Goal: Information Seeking & Learning: Learn about a topic

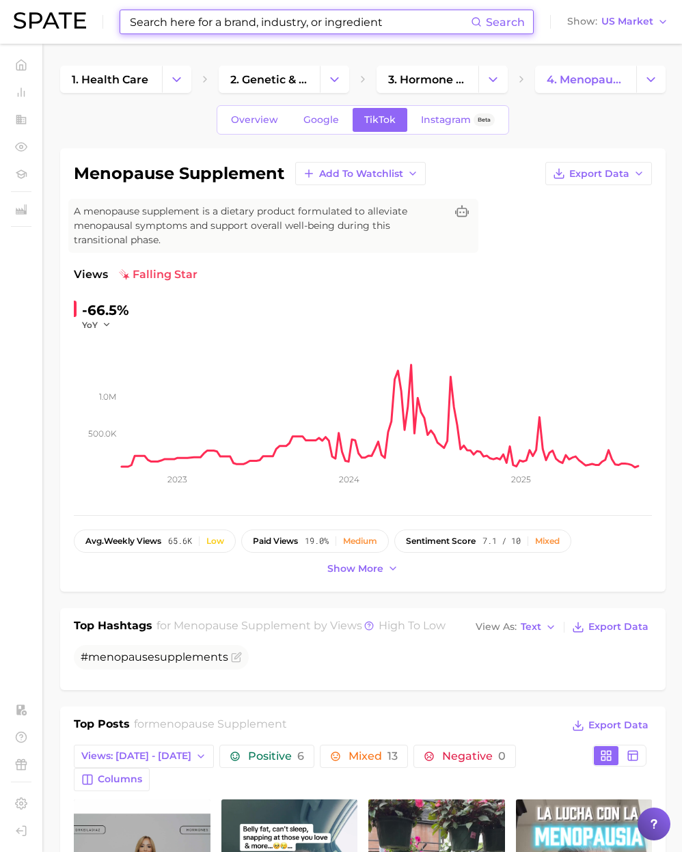
click at [309, 29] on input at bounding box center [299, 21] width 342 height 23
paste input "vicrea"
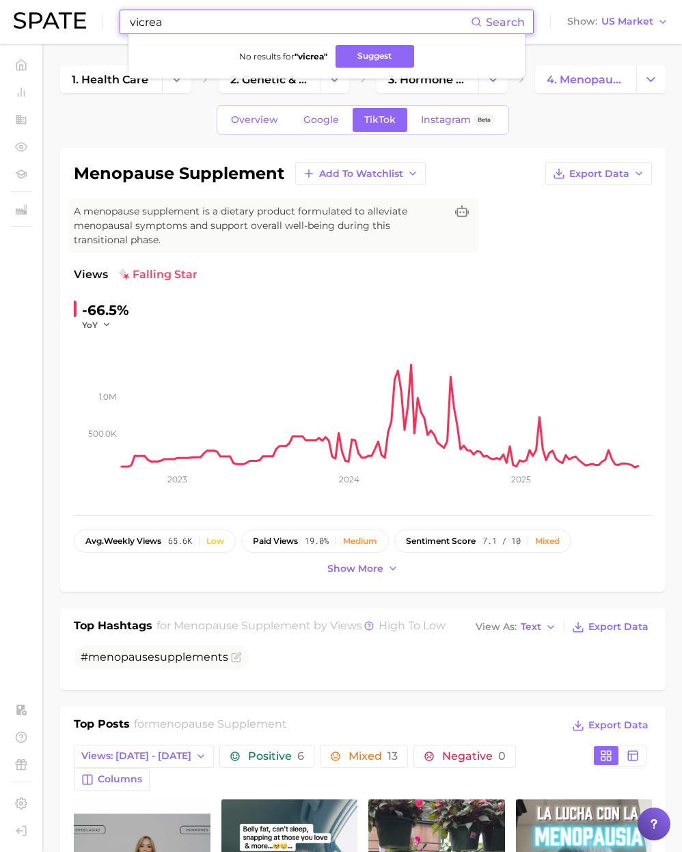
click at [258, 29] on input "vicrea" at bounding box center [299, 21] width 342 height 23
drag, startPoint x: 248, startPoint y: 27, endPoint x: 118, endPoint y: 24, distance: 130.5
click at [118, 24] on div "vicrea Search No results for " vicrea " Suggest Show US Market" at bounding box center [341, 22] width 654 height 44
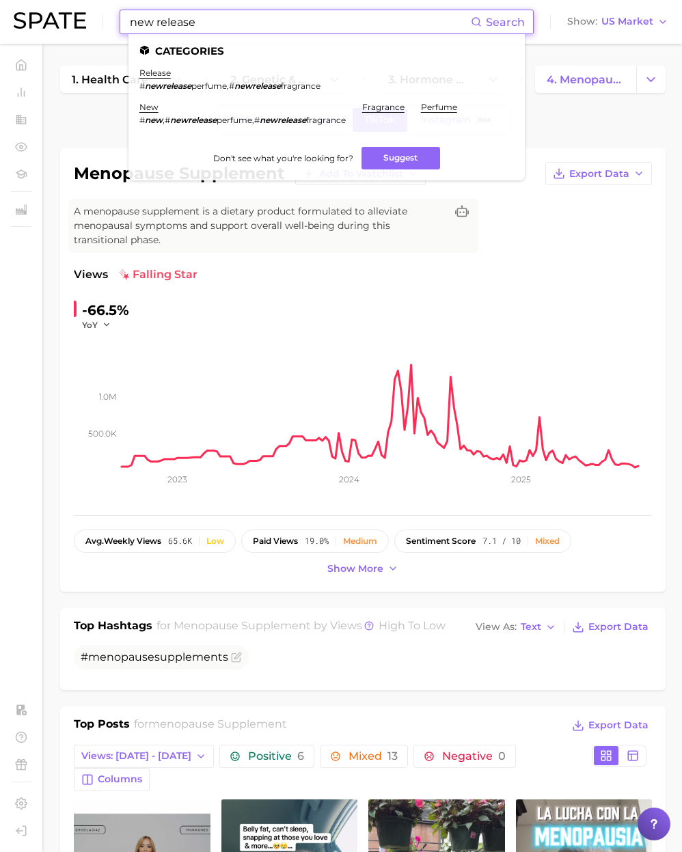
type input "new release"
click at [154, 78] on li "release # newrelease perfume , # newrelease fragrance" at bounding box center [229, 79] width 181 height 23
click at [154, 77] on link "release" at bounding box center [154, 73] width 31 height 10
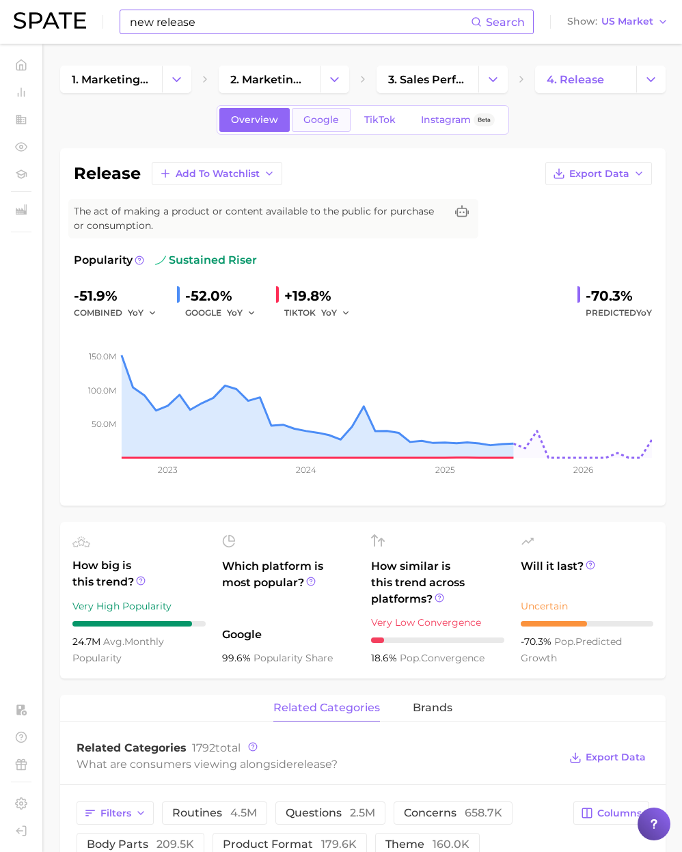
click at [316, 124] on span "Google" at bounding box center [321, 120] width 36 height 12
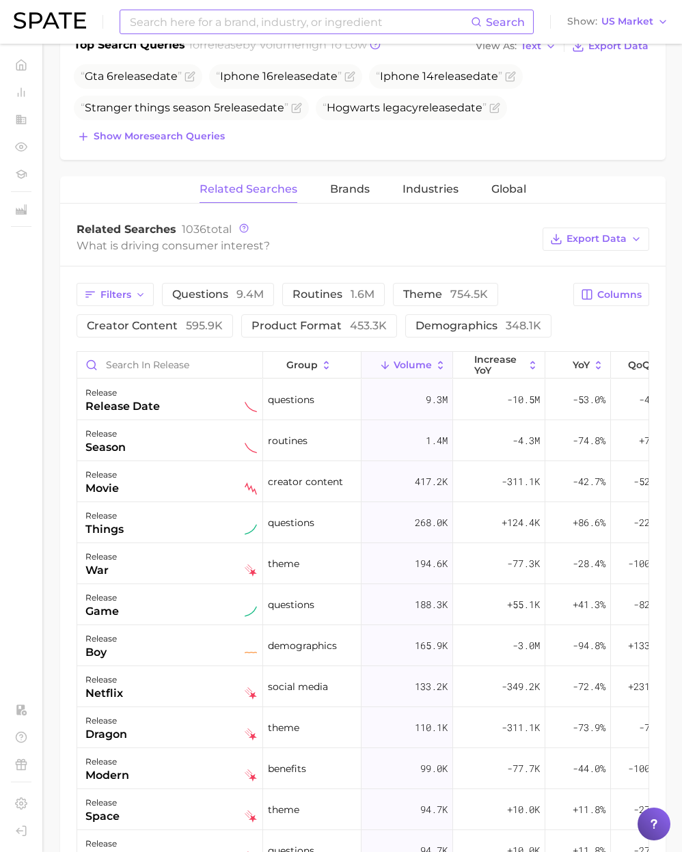
scroll to position [551, 0]
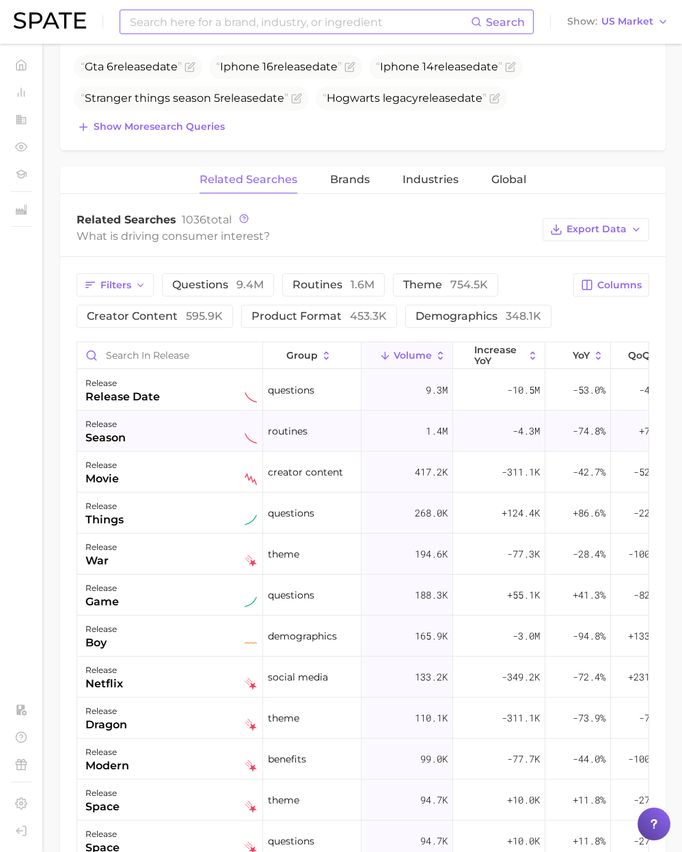
click at [136, 432] on div "release season" at bounding box center [170, 431] width 171 height 30
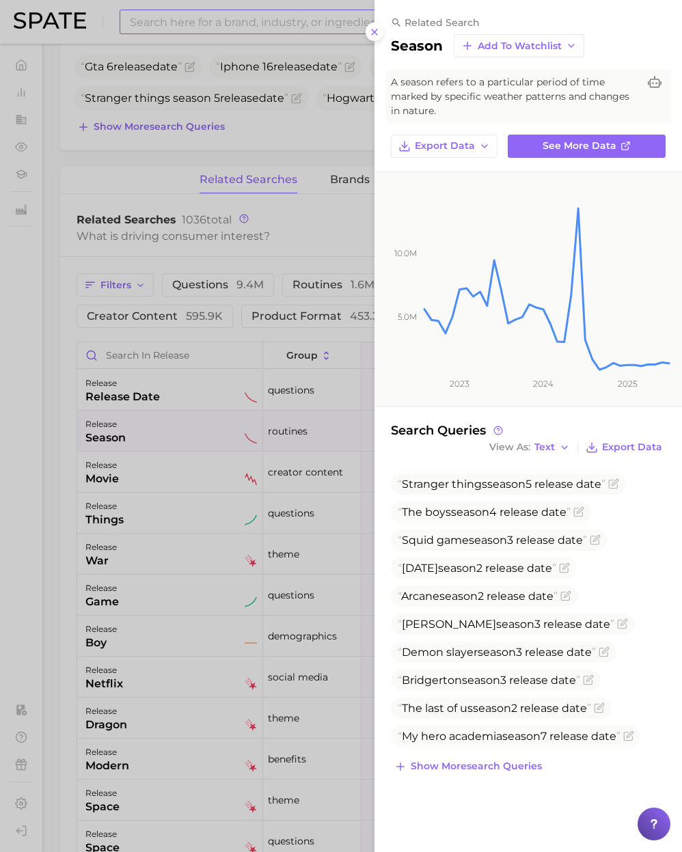
click at [62, 491] on div at bounding box center [341, 426] width 682 height 852
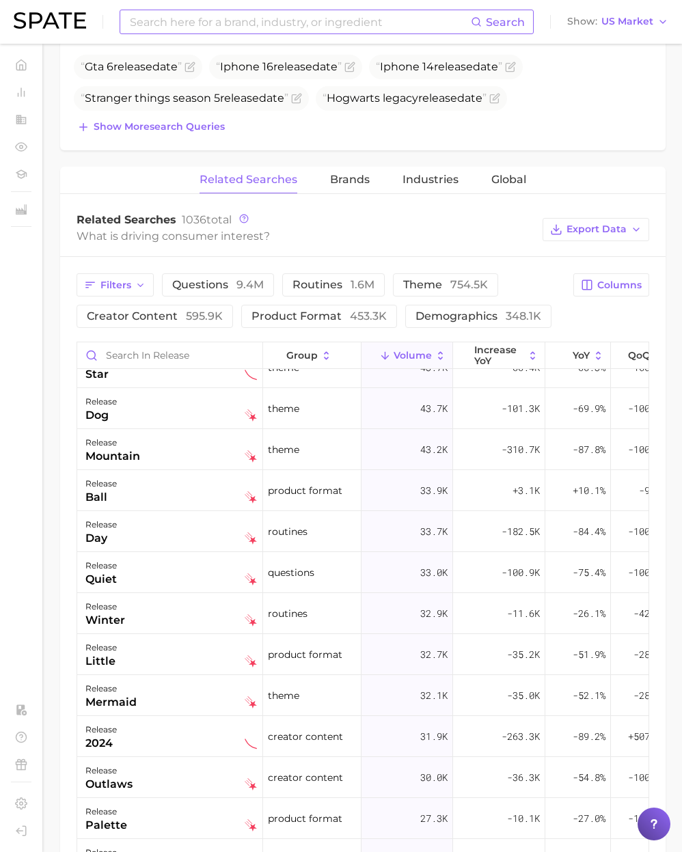
scroll to position [1261, 0]
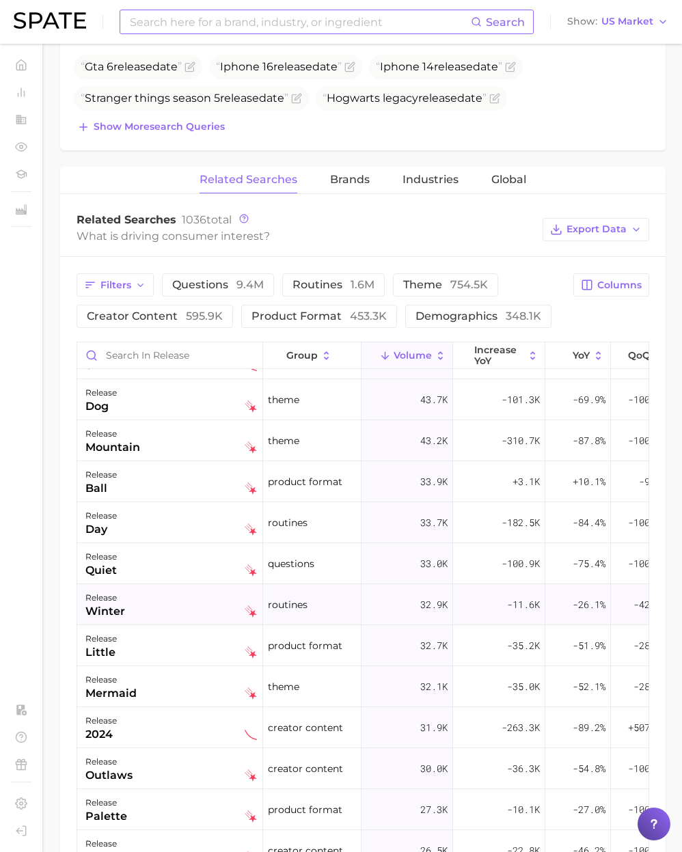
click at [150, 607] on div "release winter" at bounding box center [170, 605] width 171 height 30
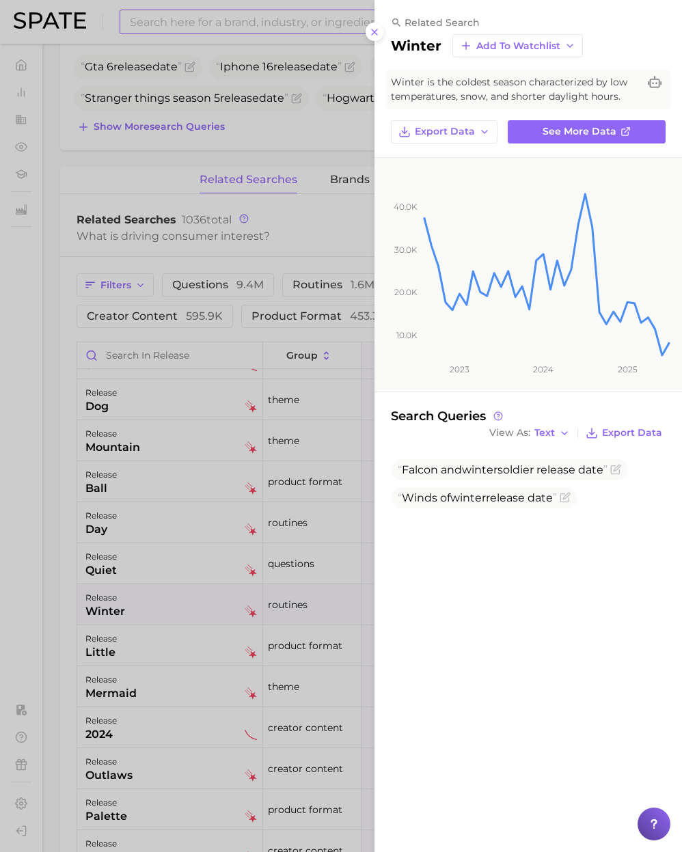
click at [66, 603] on div at bounding box center [341, 426] width 682 height 852
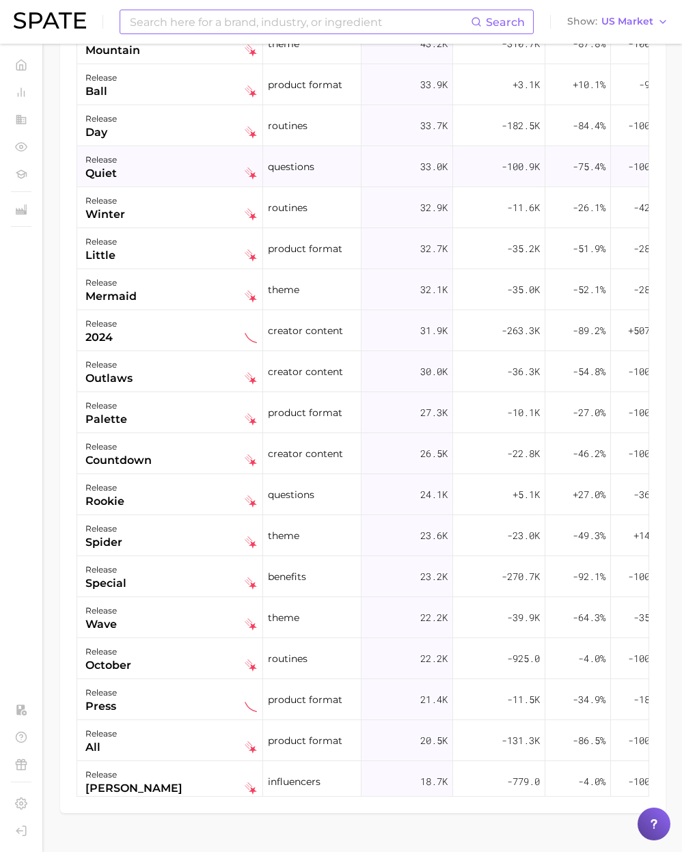
scroll to position [1261, 2]
click at [167, 30] on input at bounding box center [299, 21] width 342 height 23
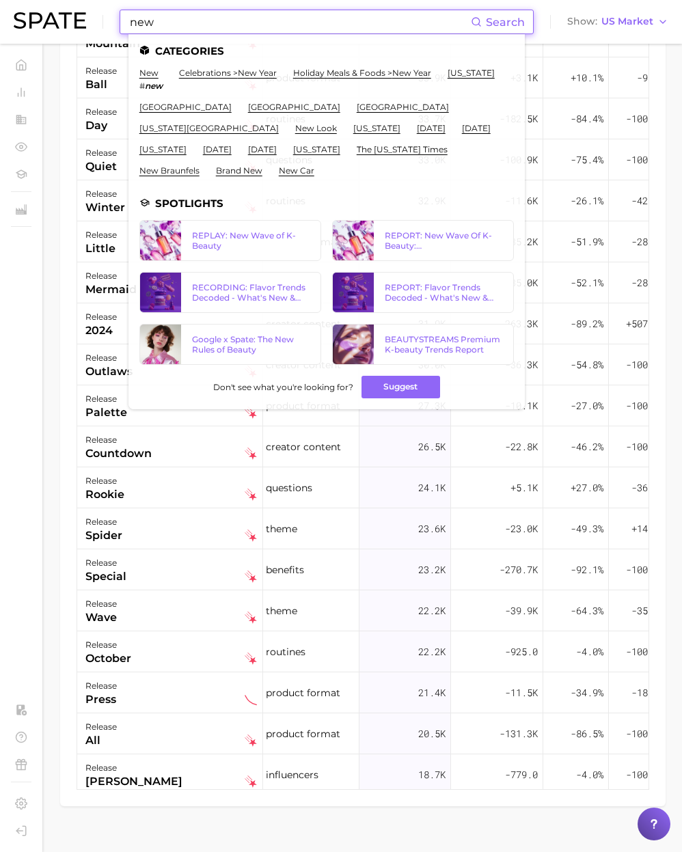
scroll to position [952, 0]
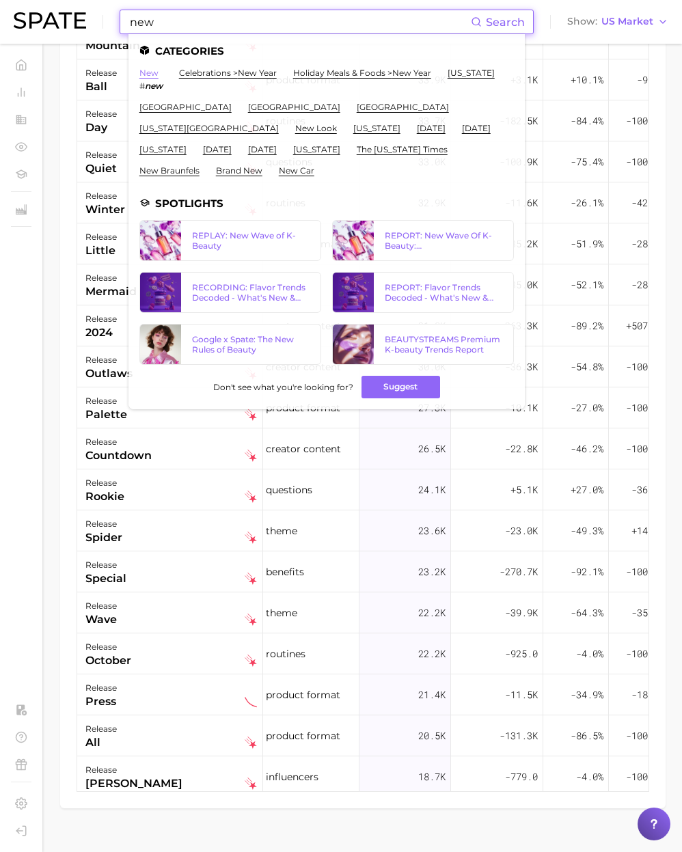
click at [147, 72] on link "new" at bounding box center [148, 73] width 19 height 10
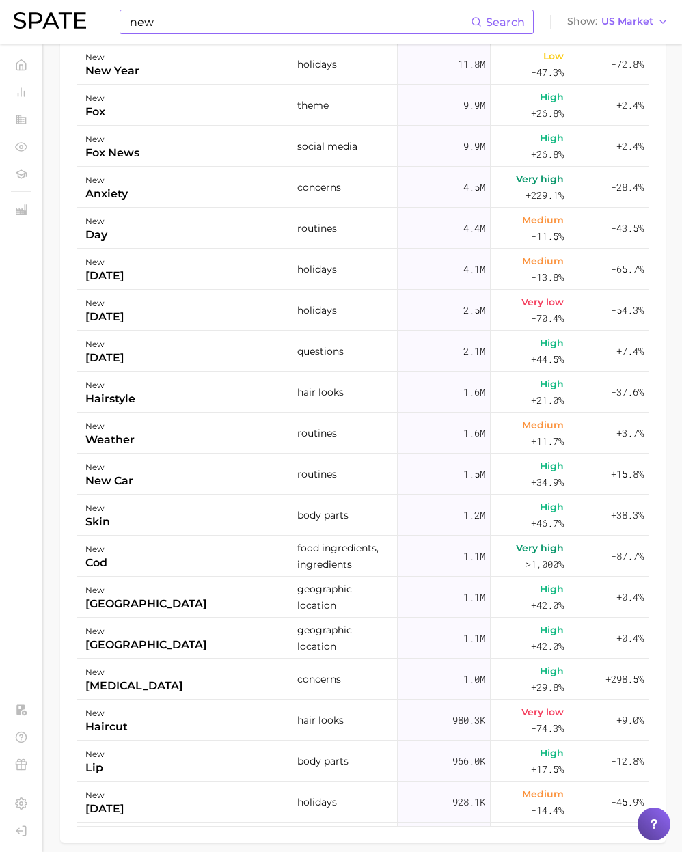
scroll to position [969, 0]
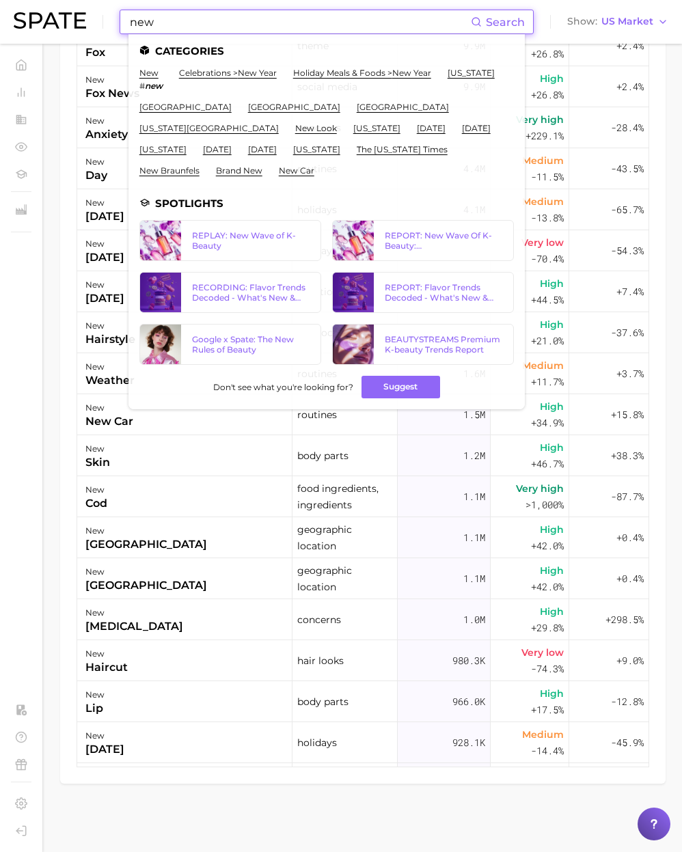
drag, startPoint x: 257, startPoint y: 22, endPoint x: 85, endPoint y: 23, distance: 172.2
click at [85, 23] on div "new Search Categories new # new celebrations > new year holiday meals & foods >…" at bounding box center [341, 22] width 654 height 44
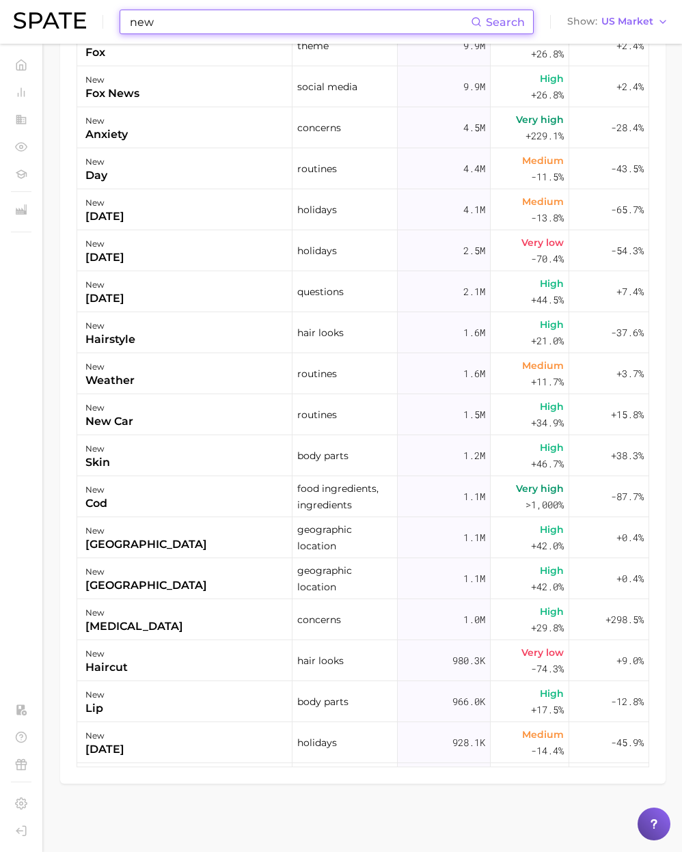
type input "c"
type input "s"
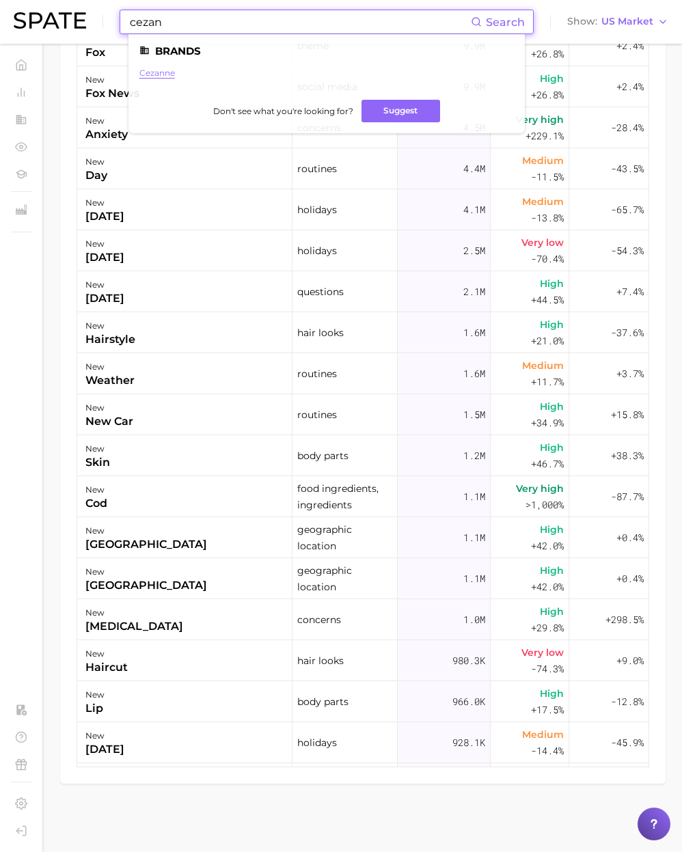
type input "cezan"
click at [161, 68] on link "cezanne" at bounding box center [157, 73] width 36 height 10
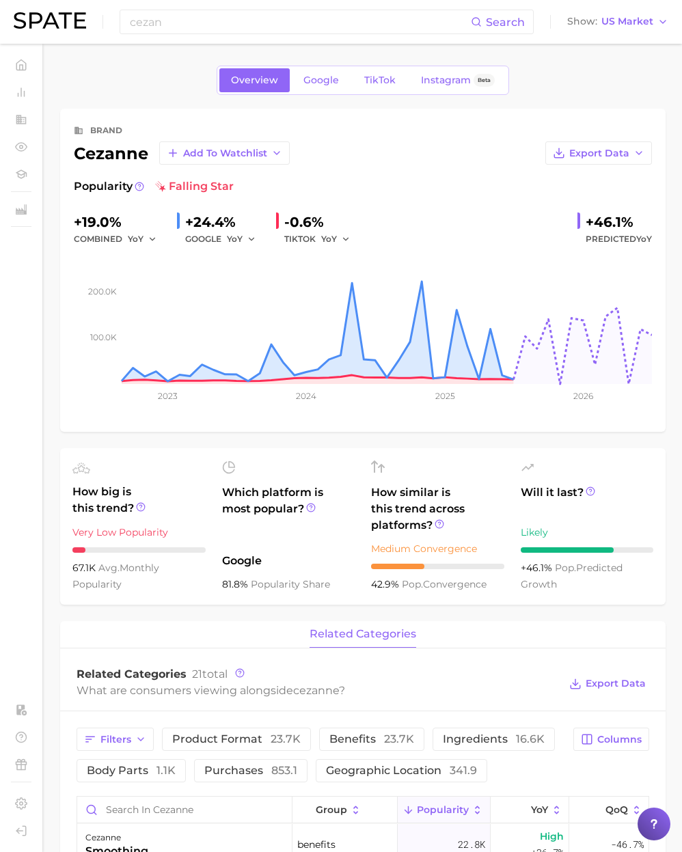
click at [126, 152] on div "[PERSON_NAME] Add to Watchlist" at bounding box center [182, 152] width 216 height 23
copy div "cezanne"
click at [612, 21] on span "US Market" at bounding box center [627, 22] width 52 height 8
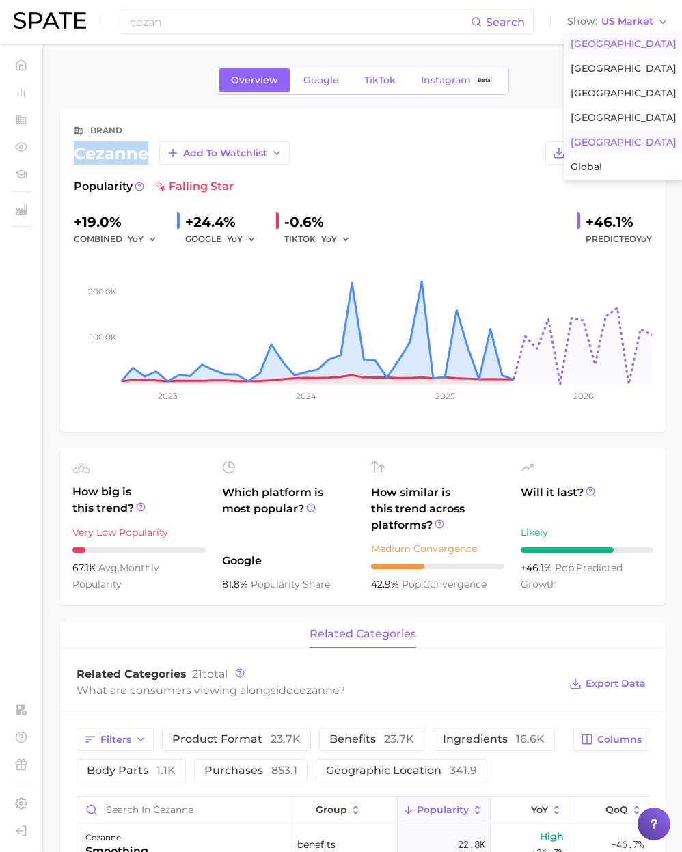
click at [590, 145] on span "[GEOGRAPHIC_DATA]" at bounding box center [623, 143] width 106 height 12
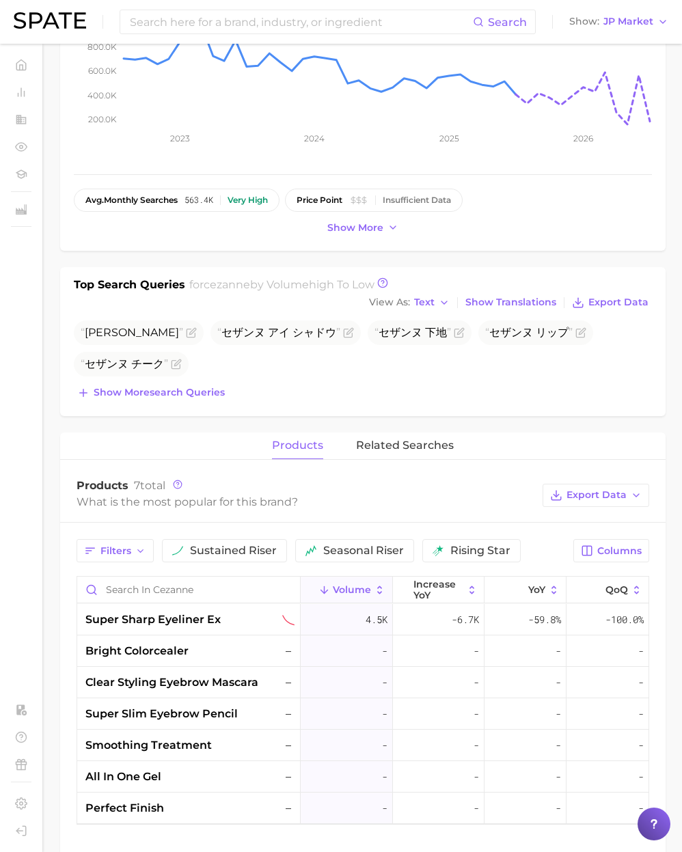
scroll to position [383, 0]
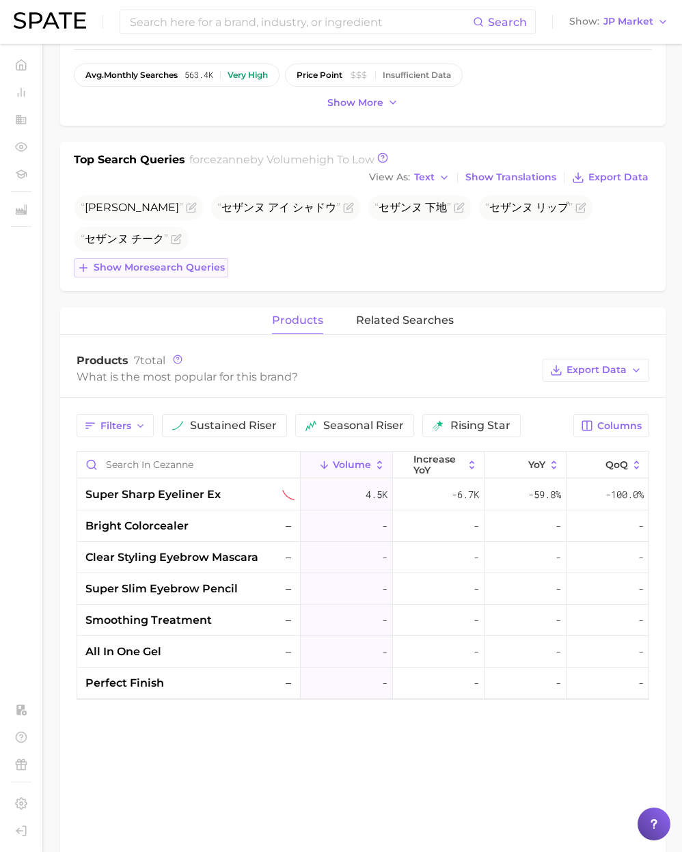
click at [189, 275] on button "Show more search queries" at bounding box center [151, 267] width 154 height 19
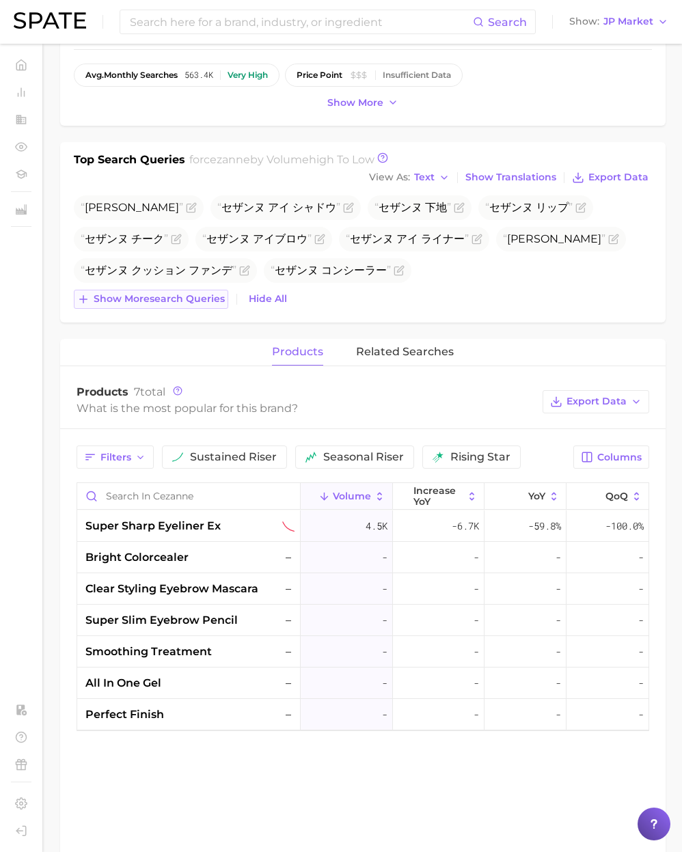
click at [187, 302] on span "Show more search queries" at bounding box center [159, 299] width 131 height 12
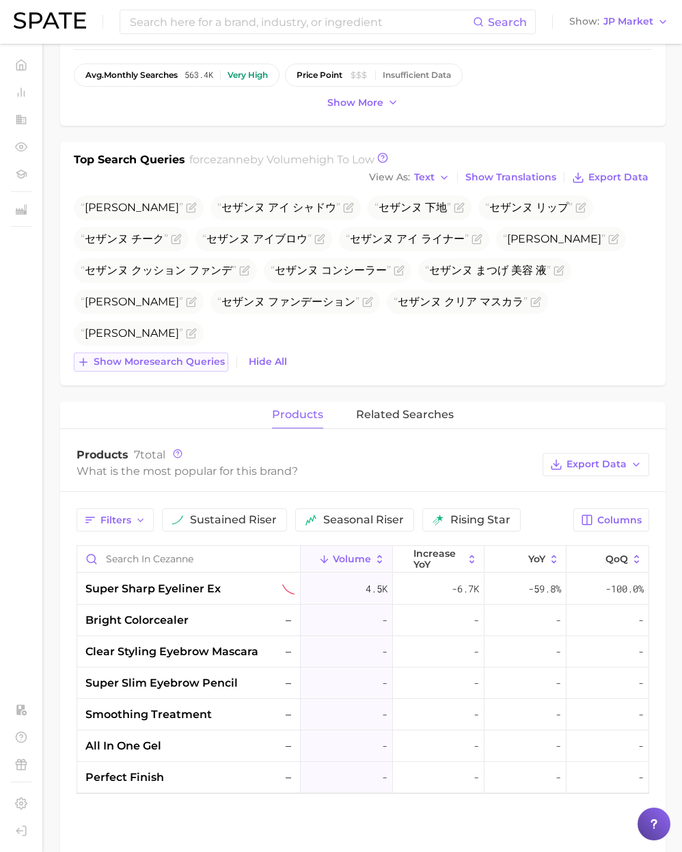
click at [194, 360] on span "Show more search queries" at bounding box center [159, 362] width 131 height 12
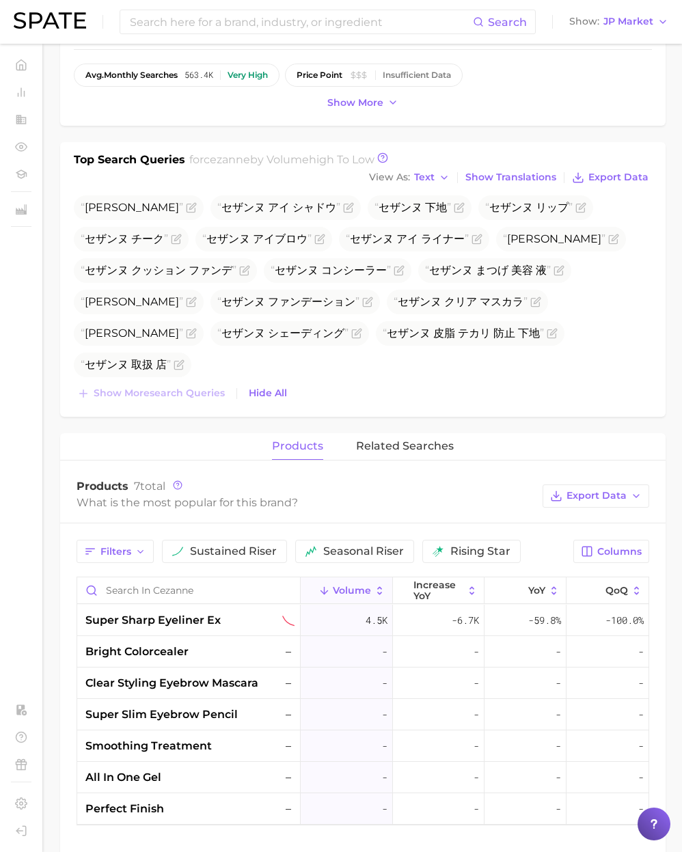
scroll to position [383, 0]
click at [189, 622] on span "super sharp eyeliner ex" at bounding box center [152, 619] width 135 height 16
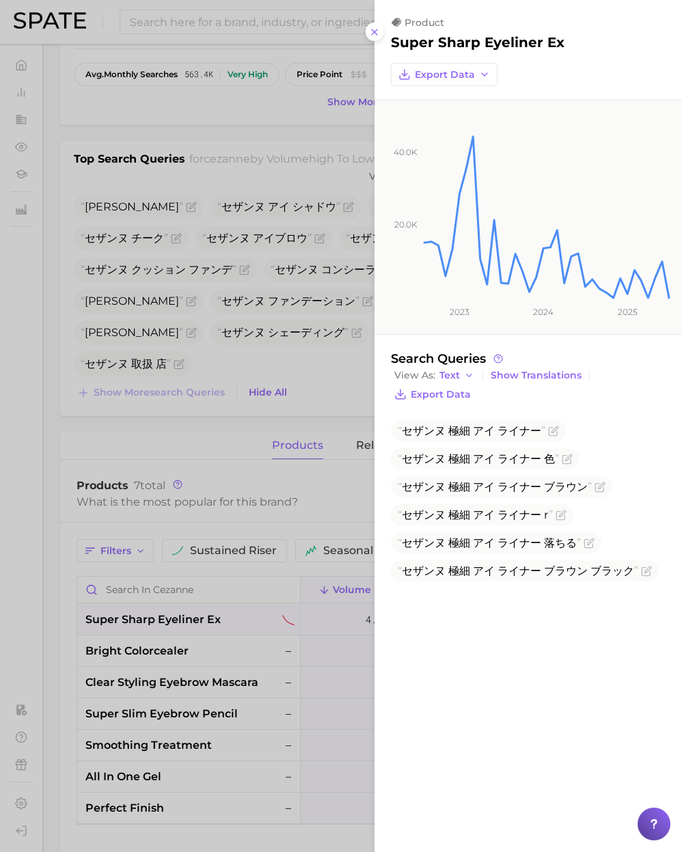
click at [40, 605] on div at bounding box center [341, 426] width 682 height 852
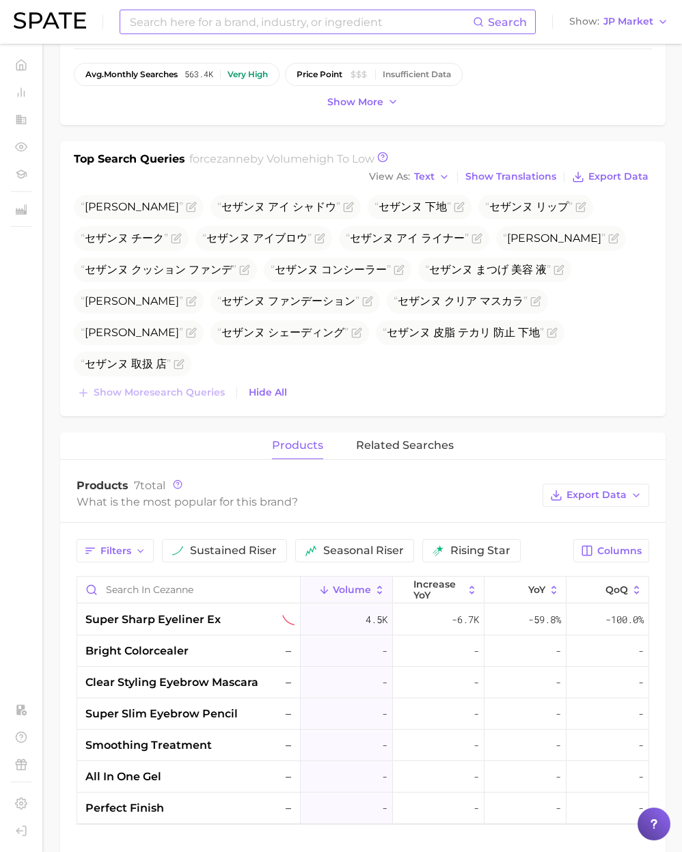
click at [218, 28] on input at bounding box center [300, 21] width 344 height 23
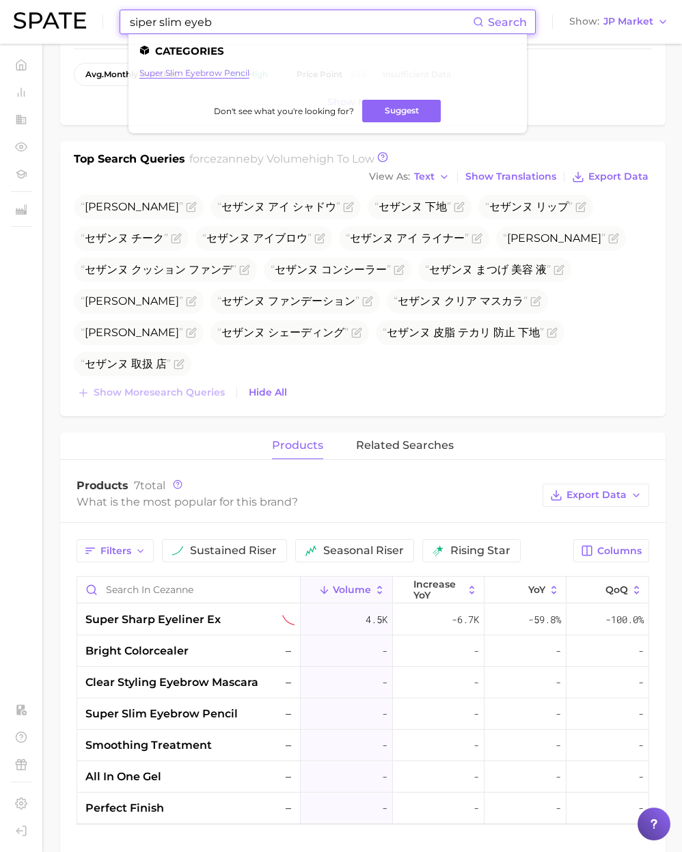
type input "siper slim eyeb"
click at [187, 71] on link "super slim eyebrow pencil" at bounding box center [194, 73] width 110 height 10
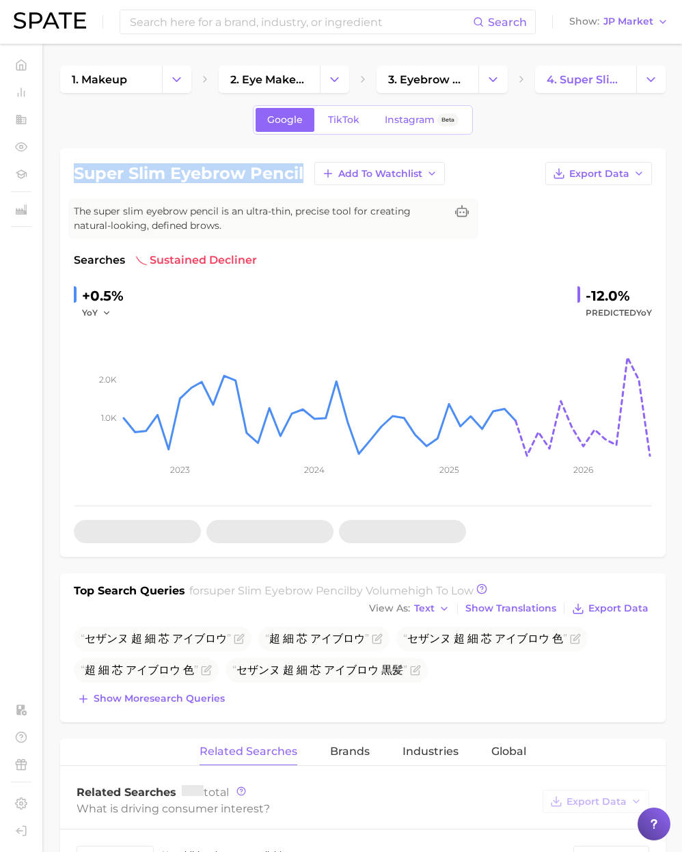
drag, startPoint x: 307, startPoint y: 178, endPoint x: 74, endPoint y: 177, distance: 233.0
click at [74, 177] on div "super slim eyebrow pencil Add to Watchlist Export Data" at bounding box center [363, 173] width 578 height 23
copy h1 "super slim eyebrow pencil"
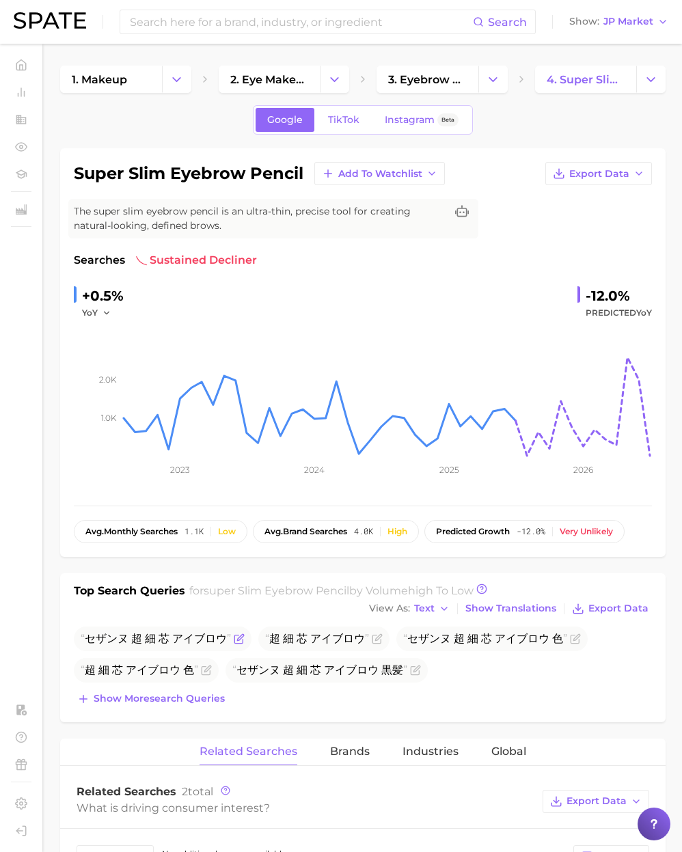
click at [133, 639] on span "セザンヌ 超 細 芯 アイブロウ" at bounding box center [156, 638] width 150 height 13
drag, startPoint x: 88, startPoint y: 638, endPoint x: 223, endPoint y: 635, distance: 134.6
click at [223, 635] on span "セザンヌ 超 細 芯 アイブロウ" at bounding box center [156, 638] width 150 height 13
copy span "セザンヌ 超 細 芯 アイブロウ"
click at [505, 682] on div "セザンヌ 超 細 芯 アイブロウ 超 細 芯 アイブロウ セザンヌ 超 細 芯 アイブロウ 色 超 細 芯 アイブロウ 色 セザンヌ 超 細 芯 アイブロウ …" at bounding box center [363, 667] width 578 height 82
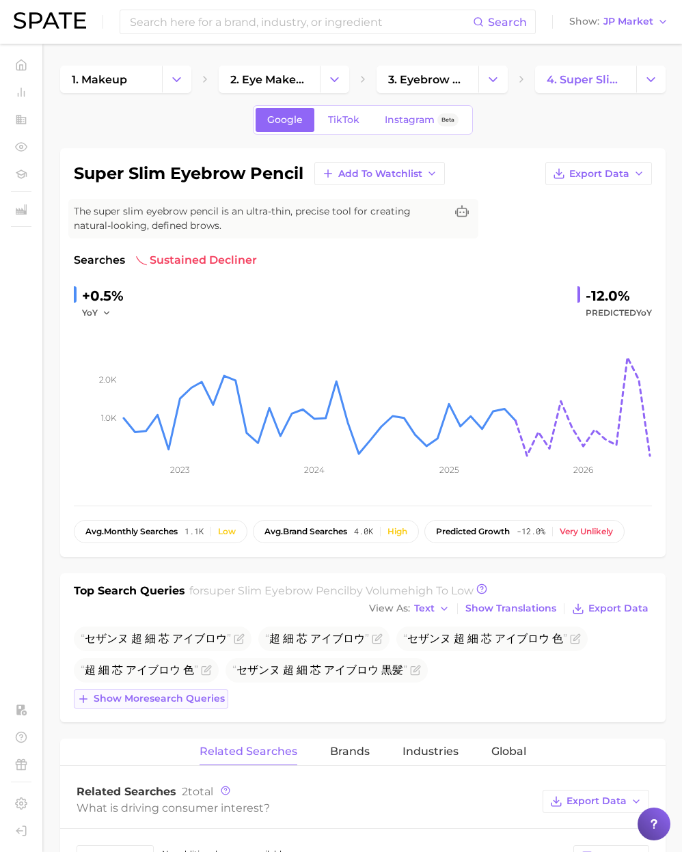
click at [202, 697] on span "Show more search queries" at bounding box center [159, 699] width 131 height 12
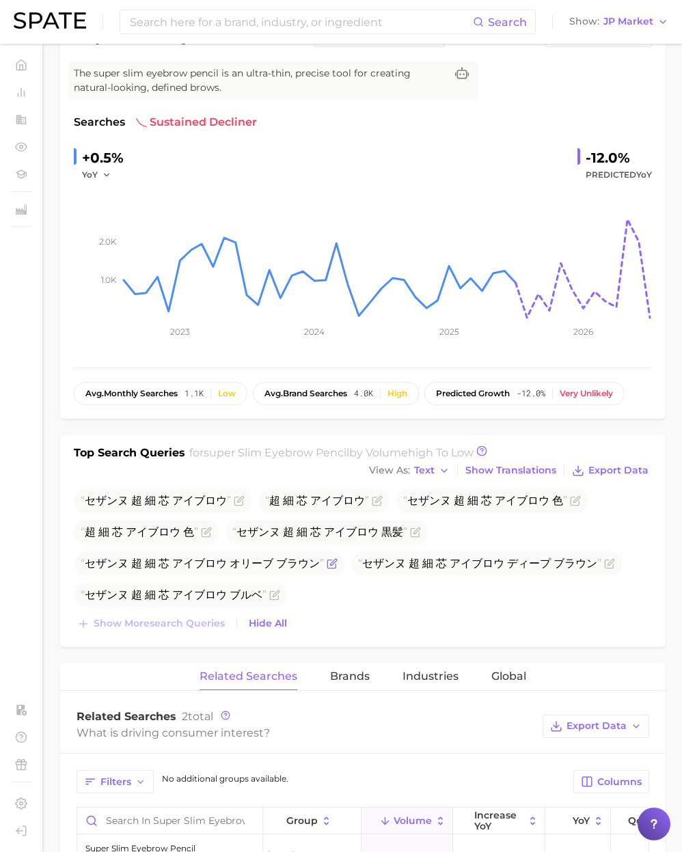
scroll to position [154, 0]
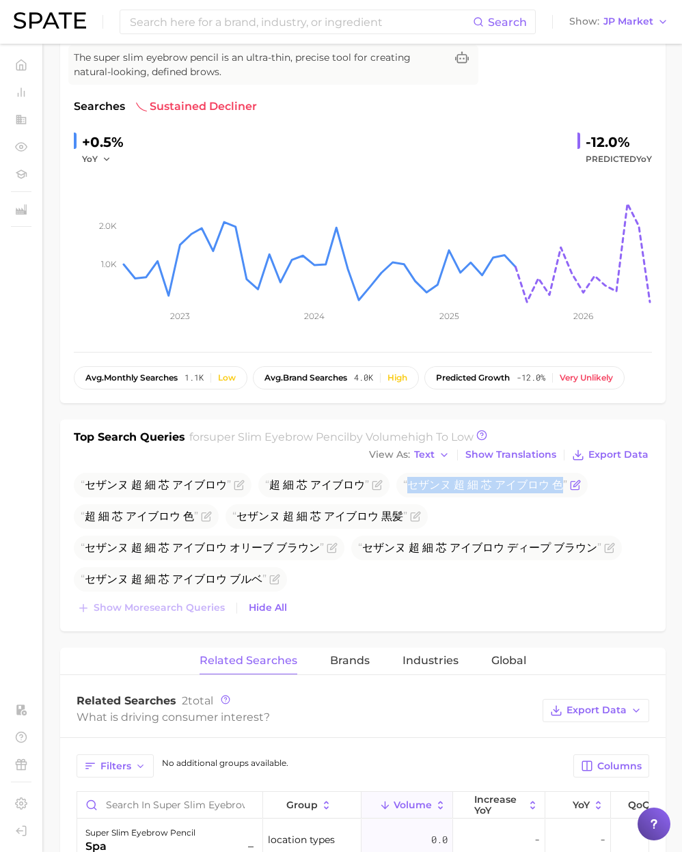
drag, startPoint x: 409, startPoint y: 484, endPoint x: 563, endPoint y: 484, distance: 153.7
click at [563, 484] on span "セザンヌ 超 細 芯 アイブロウ 色" at bounding box center [485, 484] width 164 height 13
copy span "セザンヌ 超 細 芯 アイブロウ 色"
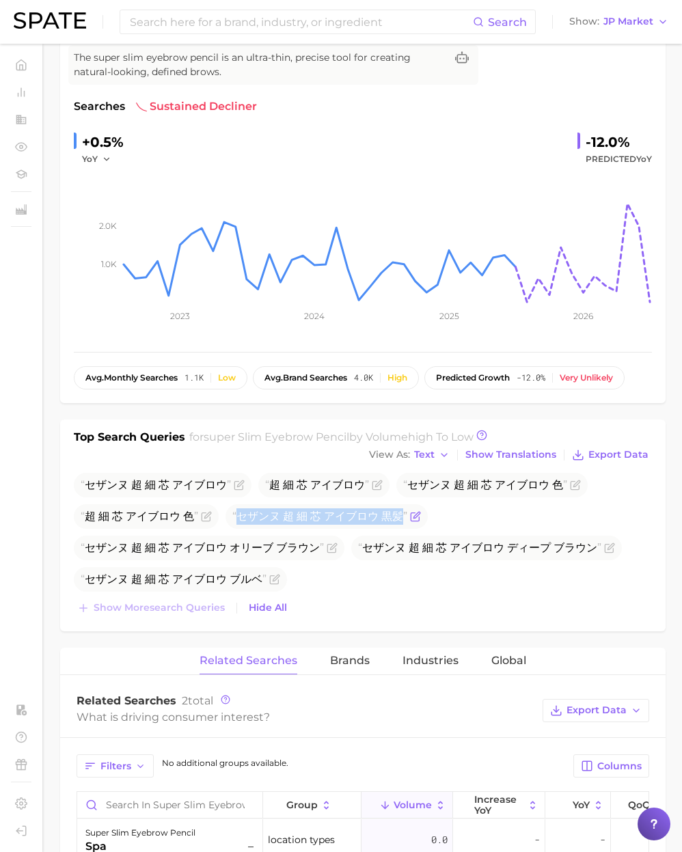
drag, startPoint x: 239, startPoint y: 516, endPoint x: 401, endPoint y: 515, distance: 161.9
click at [401, 515] on span "セザンヌ 超 細 芯 アイブロウ 黒髪" at bounding box center [319, 516] width 175 height 13
copy span "セザンヌ 超 細 芯 アイブロウ 黒髪"
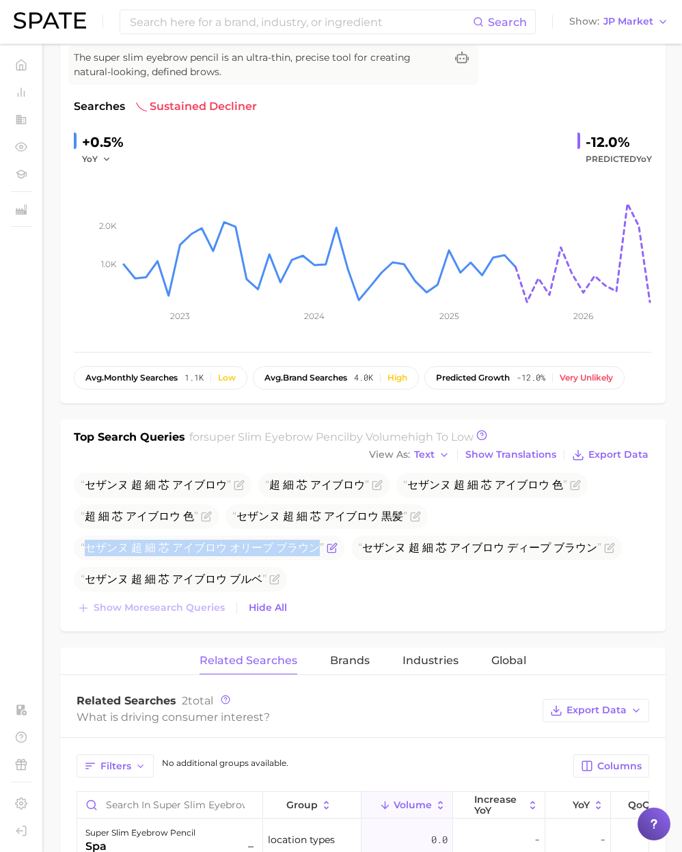
drag, startPoint x: 88, startPoint y: 547, endPoint x: 317, endPoint y: 547, distance: 228.9
click at [316, 547] on span "セザンヌ 超 細 芯 アイブロウ オリーブ ブラウン" at bounding box center [202, 547] width 243 height 13
copy span "セザンヌ 超 細 芯 アイブロウ オリーブ ブラウン"
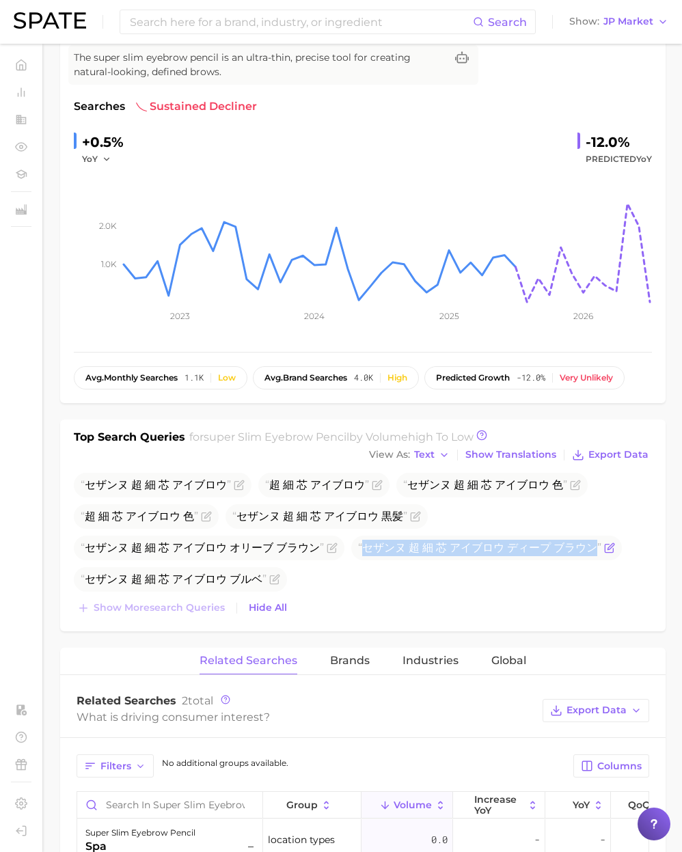
drag, startPoint x: 365, startPoint y: 547, endPoint x: 594, endPoint y: 542, distance: 228.9
click at [594, 542] on span "セザンヌ 超 細 芯 アイブロウ ディープ ブラウン" at bounding box center [479, 547] width 243 height 13
copy span "セザンヌ 超 細 芯 アイブロウ ディープ ブラウン"
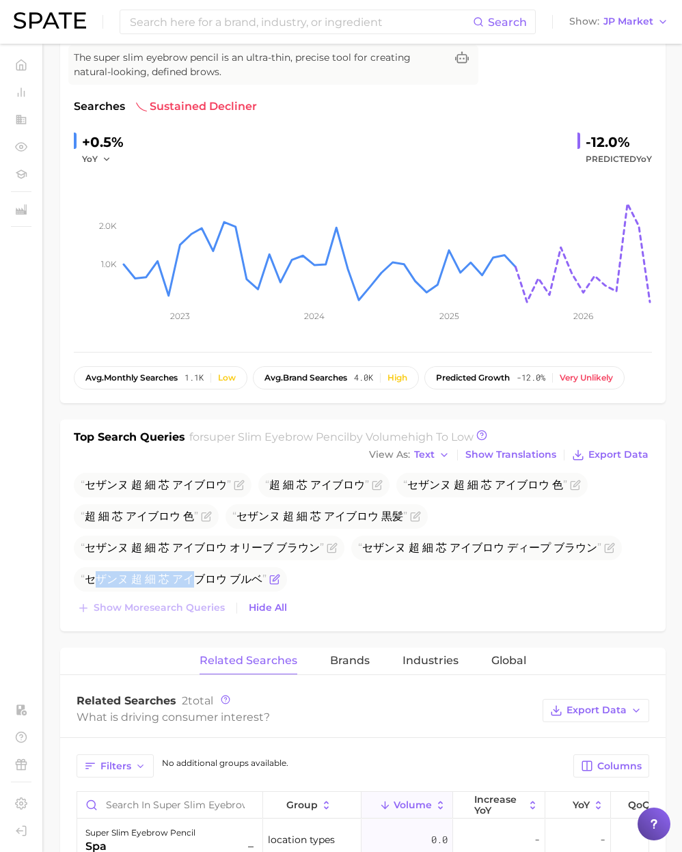
drag, startPoint x: 91, startPoint y: 578, endPoint x: 173, endPoint y: 576, distance: 82.0
click at [189, 576] on span "セザンヌ 超 細 芯 アイブロウ ブルベ" at bounding box center [174, 578] width 186 height 13
click at [158, 576] on span "セザンヌ 超 細 芯 アイブロウ ブルベ" at bounding box center [174, 578] width 186 height 13
drag, startPoint x: 86, startPoint y: 577, endPoint x: 259, endPoint y: 577, distance: 172.8
click at [259, 577] on span "セザンヌ 超 細 芯 アイブロウ ブルベ" at bounding box center [174, 578] width 186 height 13
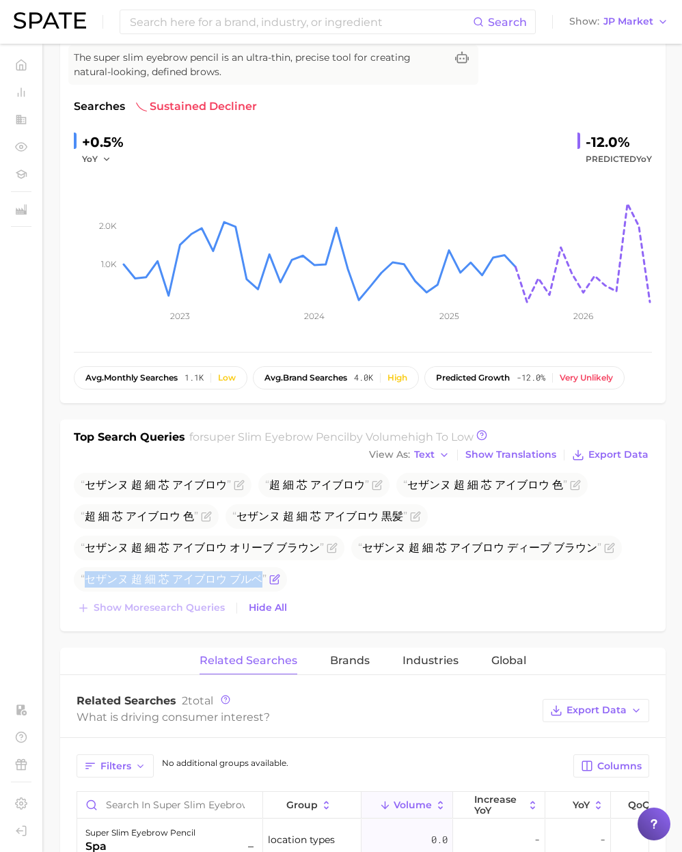
copy span "セザンヌ 超 細 芯 アイブロウ ブルベ"
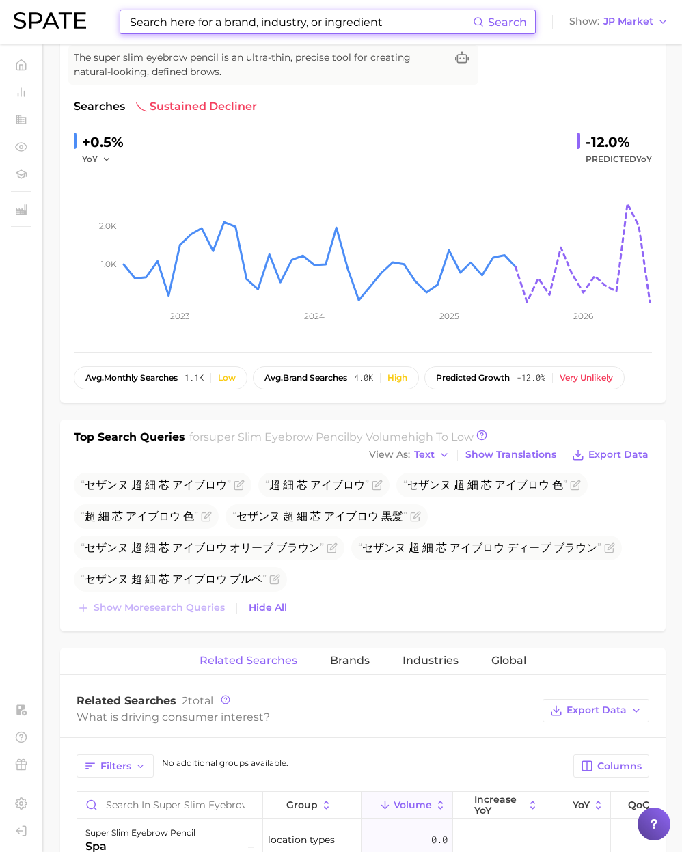
click at [250, 23] on input at bounding box center [300, 21] width 344 height 23
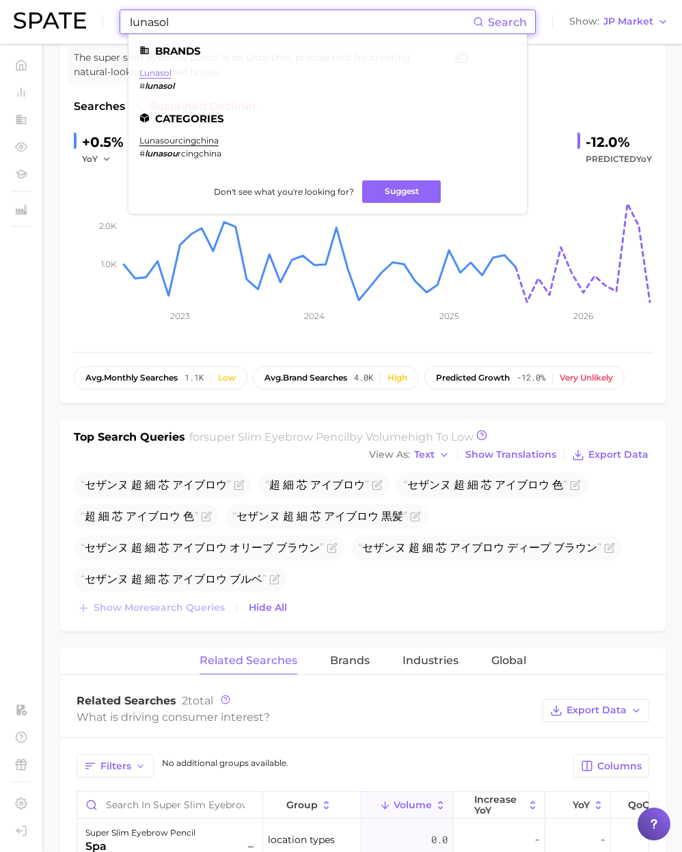
type input "lunasol"
click at [169, 71] on link "lunasol" at bounding box center [155, 73] width 32 height 10
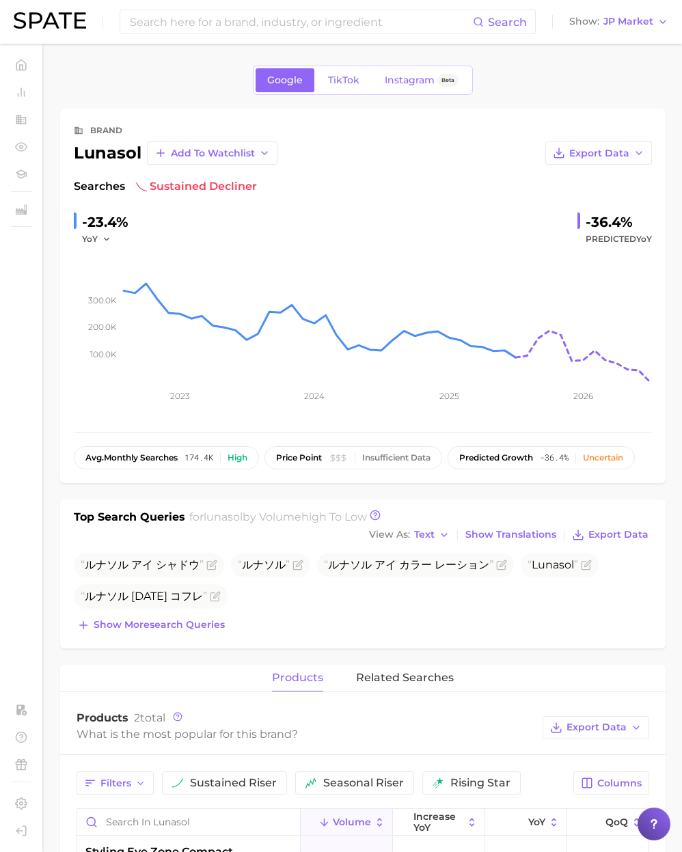
click at [97, 154] on div "lunasol" at bounding box center [108, 153] width 68 height 16
copy div "lunasol"
click at [639, 25] on span "JP Market" at bounding box center [628, 22] width 50 height 8
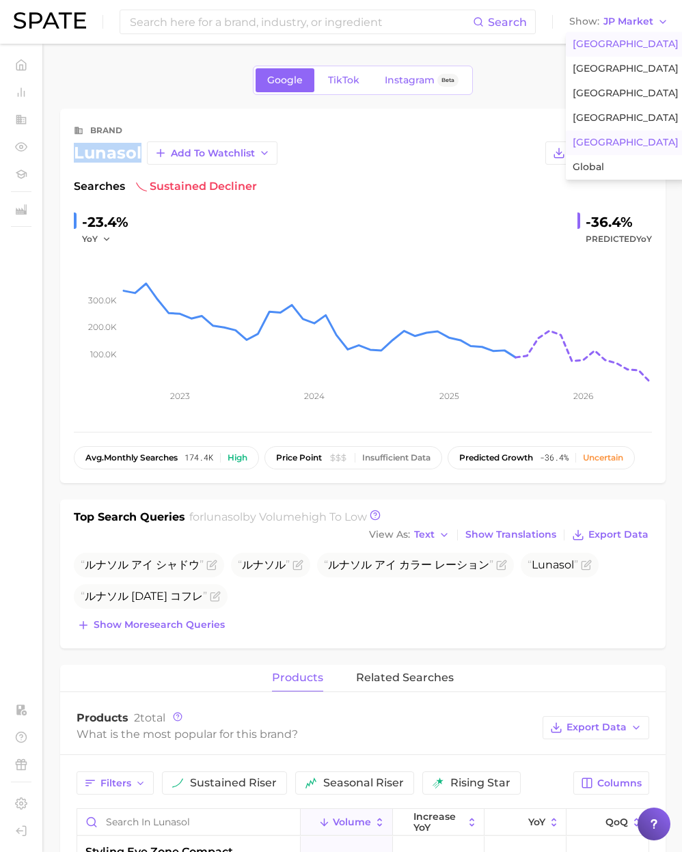
drag, startPoint x: 626, startPoint y: 36, endPoint x: 538, endPoint y: 23, distance: 88.4
click at [626, 36] on button "[GEOGRAPHIC_DATA]" at bounding box center [626, 44] width 120 height 25
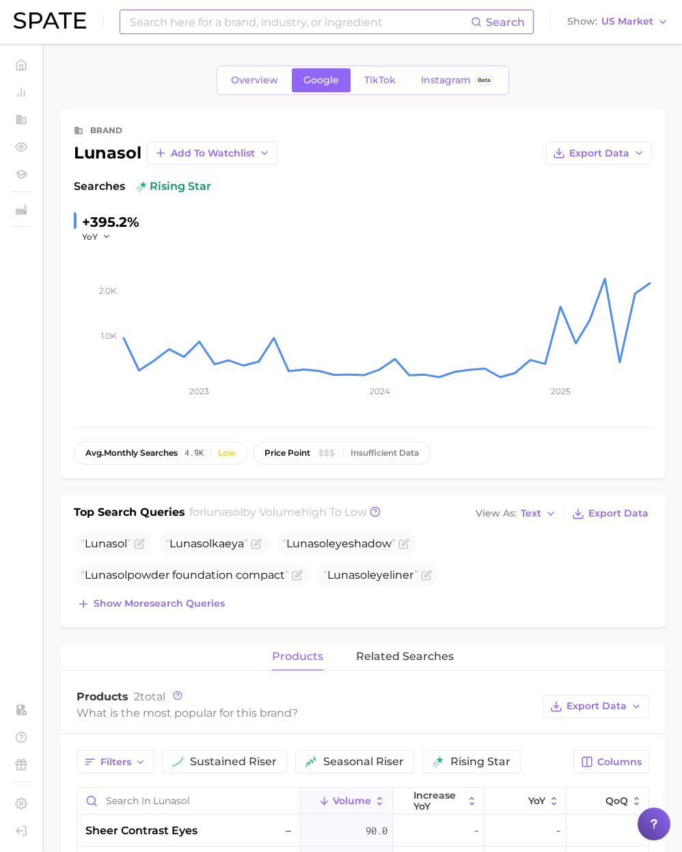
click at [281, 30] on input at bounding box center [299, 21] width 342 height 23
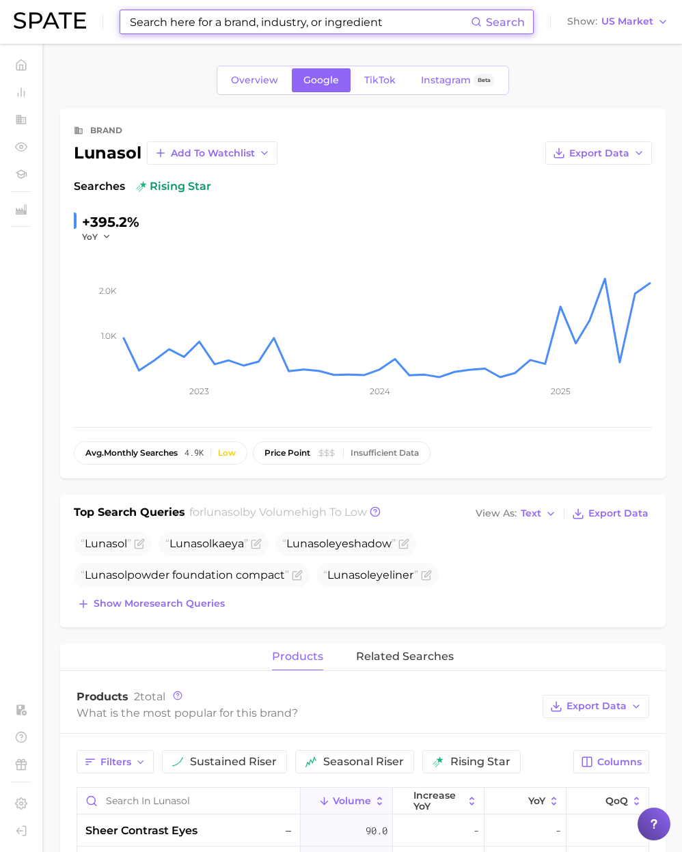
paste input "Lipidure"
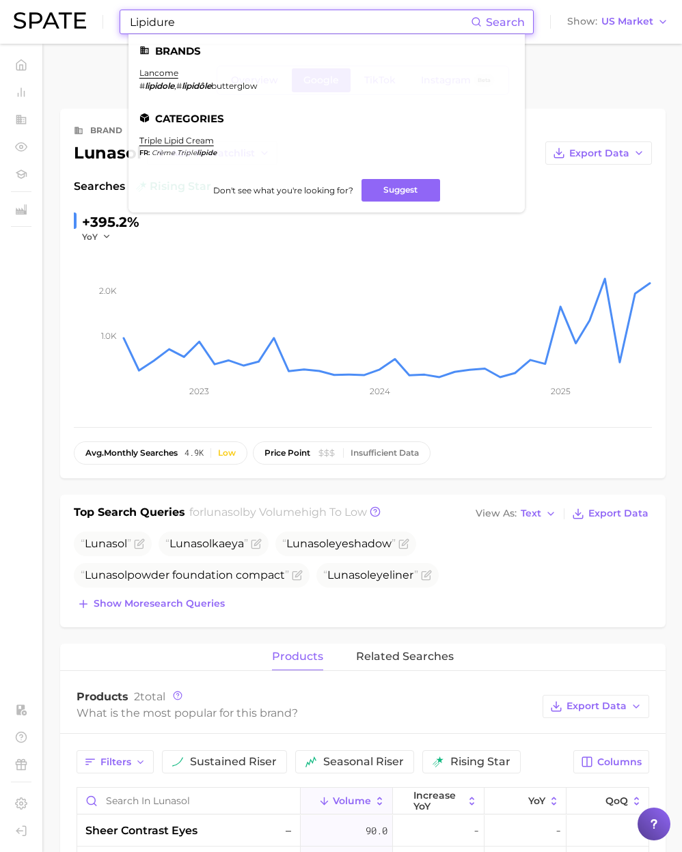
drag, startPoint x: 195, startPoint y: 18, endPoint x: 52, endPoint y: 68, distance: 151.0
click at [193, 20] on input "Lipidure" at bounding box center [299, 21] width 342 height 23
drag, startPoint x: 96, startPoint y: 18, endPoint x: 48, endPoint y: 15, distance: 47.9
click at [49, 15] on div "Lipidure Search Brands lancome # lipidole , # lipidôle butterglow Categories tr…" at bounding box center [341, 22] width 654 height 44
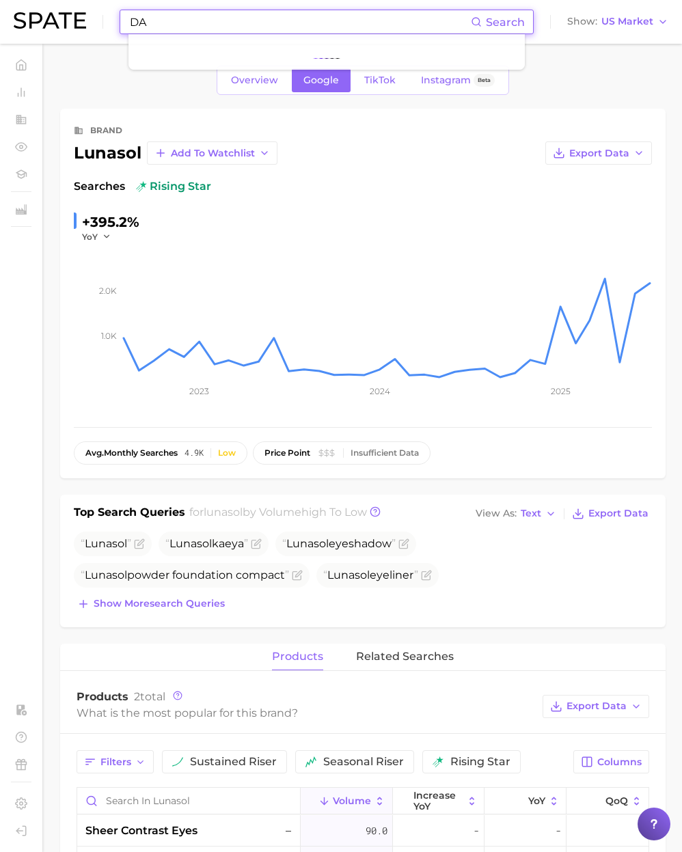
type input "D"
type input "[PERSON_NAME]"
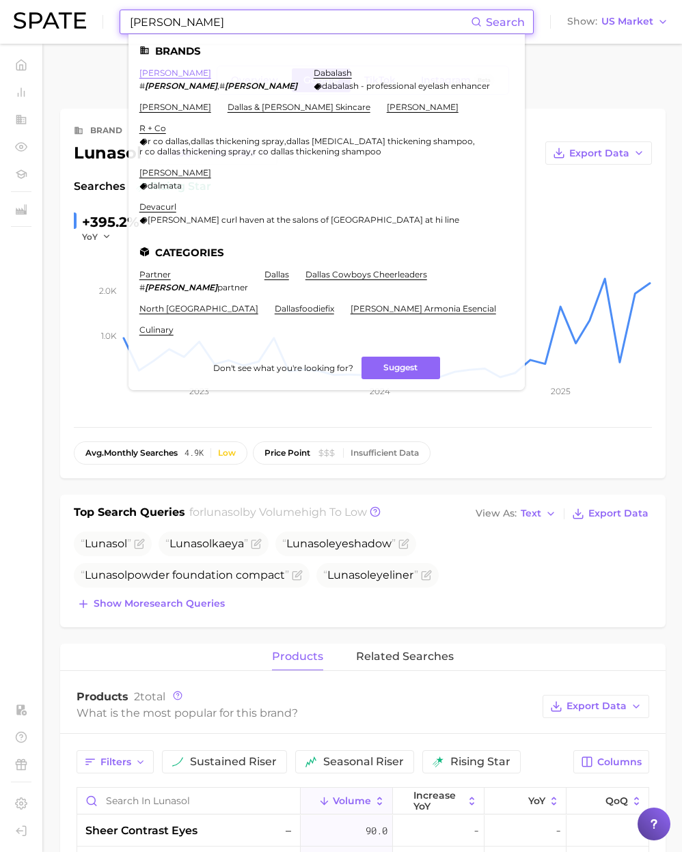
click at [156, 74] on link "[PERSON_NAME]" at bounding box center [175, 73] width 72 height 10
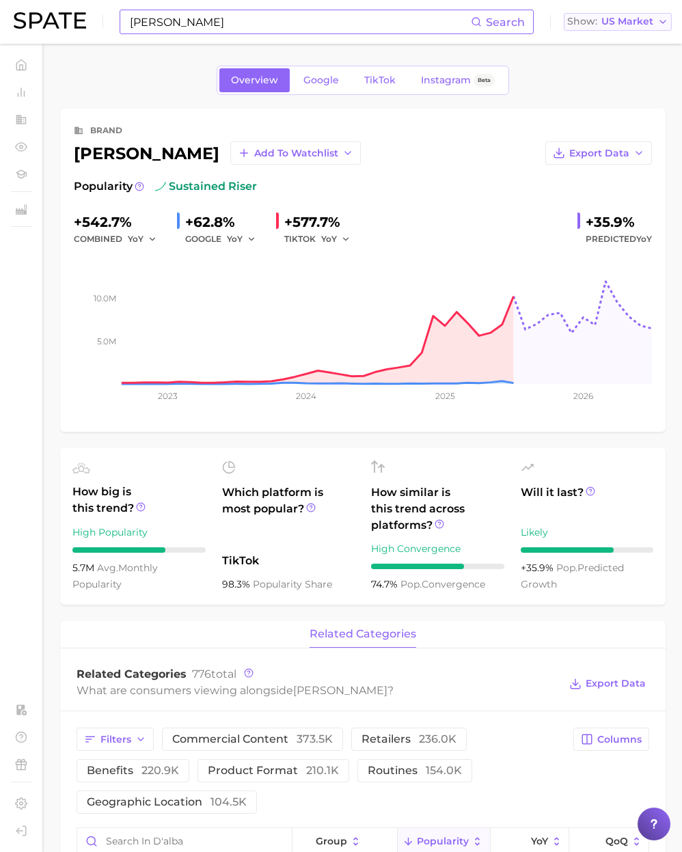
click at [633, 23] on span "US Market" at bounding box center [627, 22] width 52 height 8
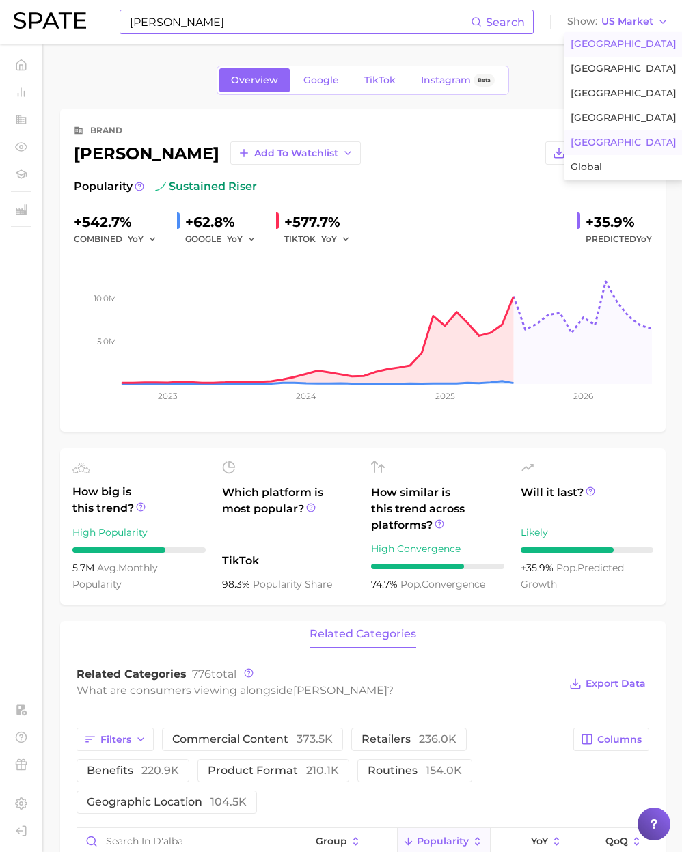
click at [611, 141] on button "[GEOGRAPHIC_DATA]" at bounding box center [624, 142] width 120 height 25
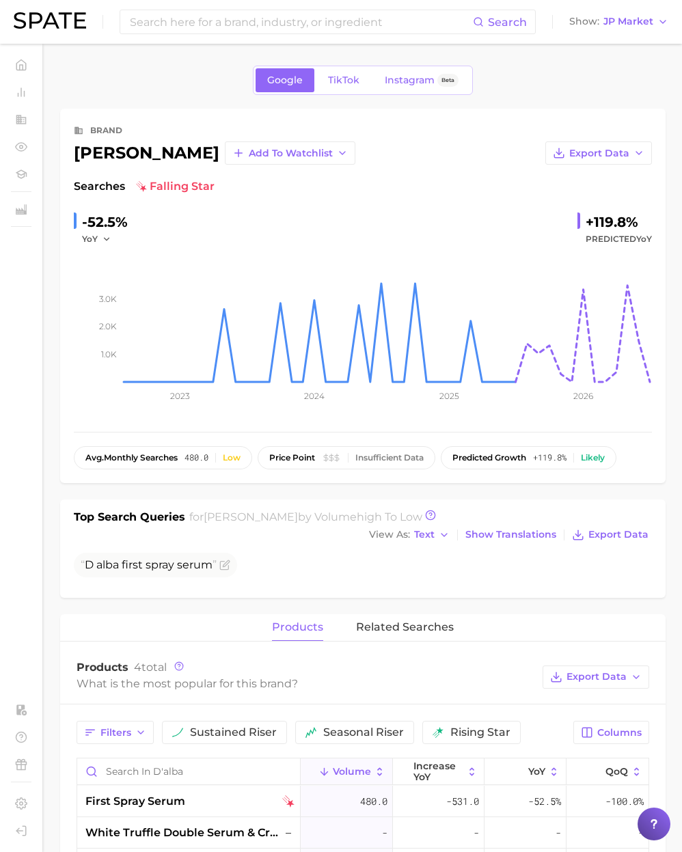
click at [96, 152] on div "[PERSON_NAME]" at bounding box center [147, 153] width 146 height 16
copy div "[PERSON_NAME]"
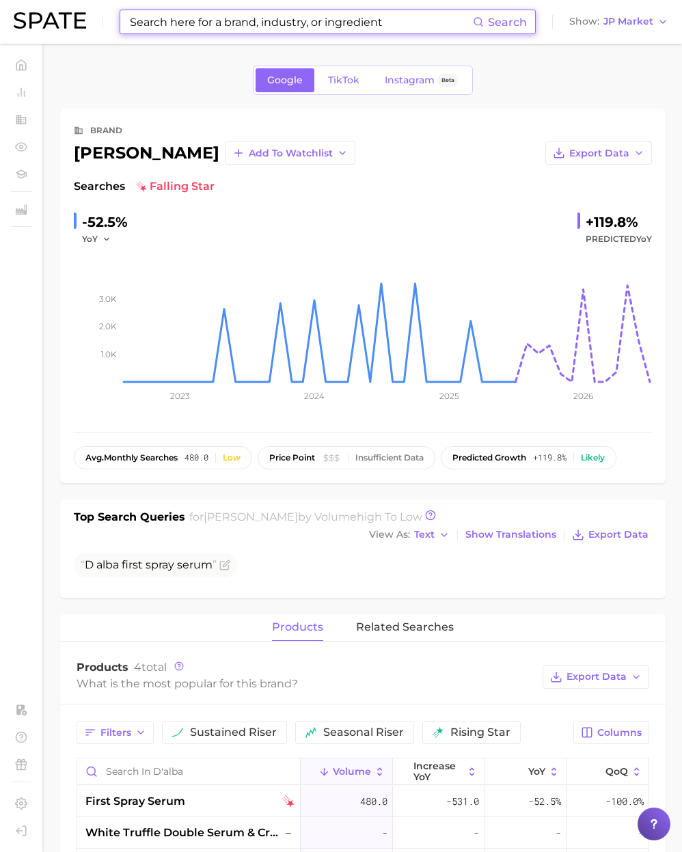
click at [250, 17] on input at bounding box center [300, 21] width 344 height 23
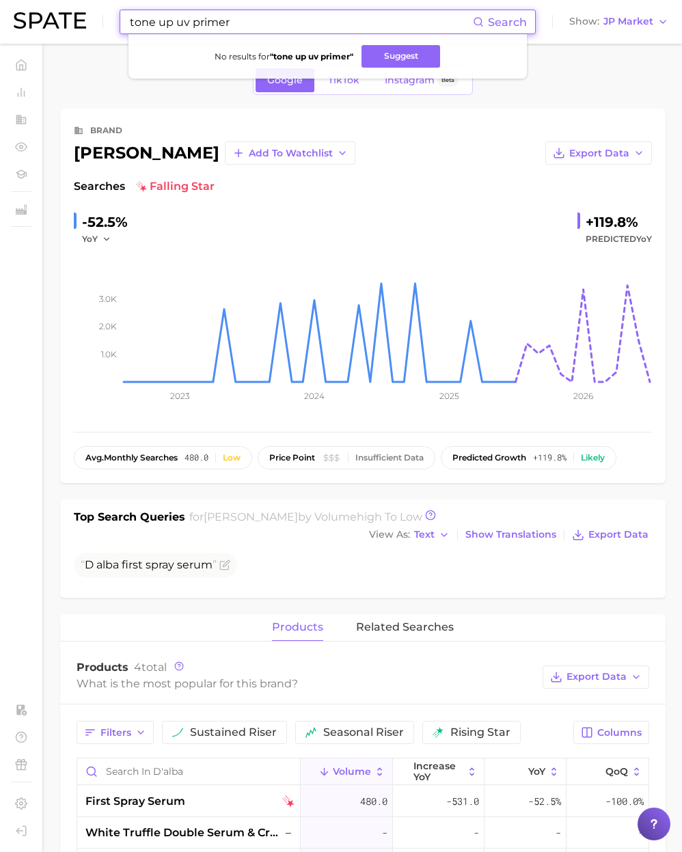
drag, startPoint x: 176, startPoint y: 23, endPoint x: 280, endPoint y: 20, distance: 103.9
click at [280, 20] on input "tone up uv primer" at bounding box center [300, 21] width 344 height 23
click at [629, 29] on button "Show JP Market" at bounding box center [619, 22] width 106 height 18
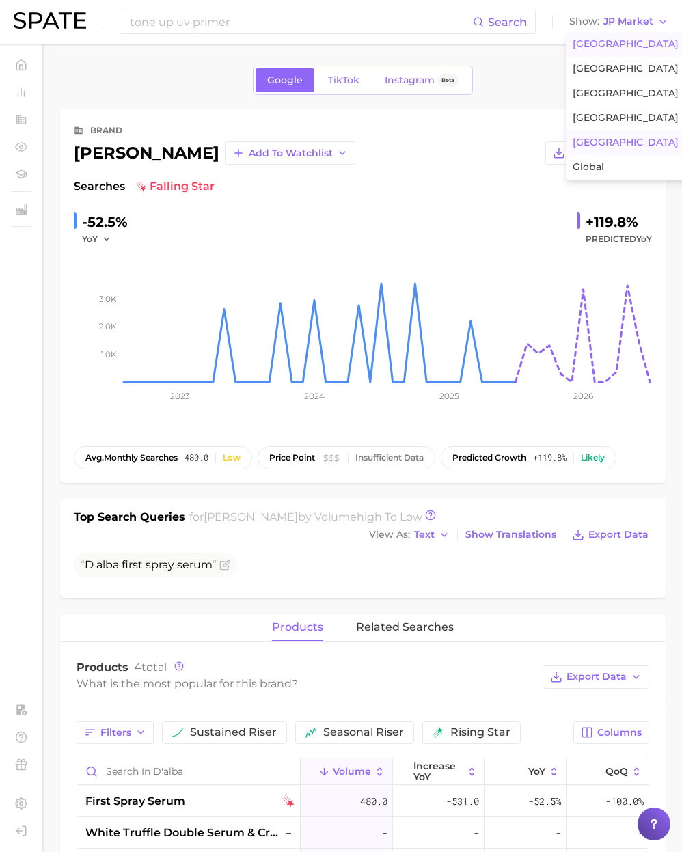
click at [616, 42] on span "[GEOGRAPHIC_DATA]" at bounding box center [625, 44] width 106 height 12
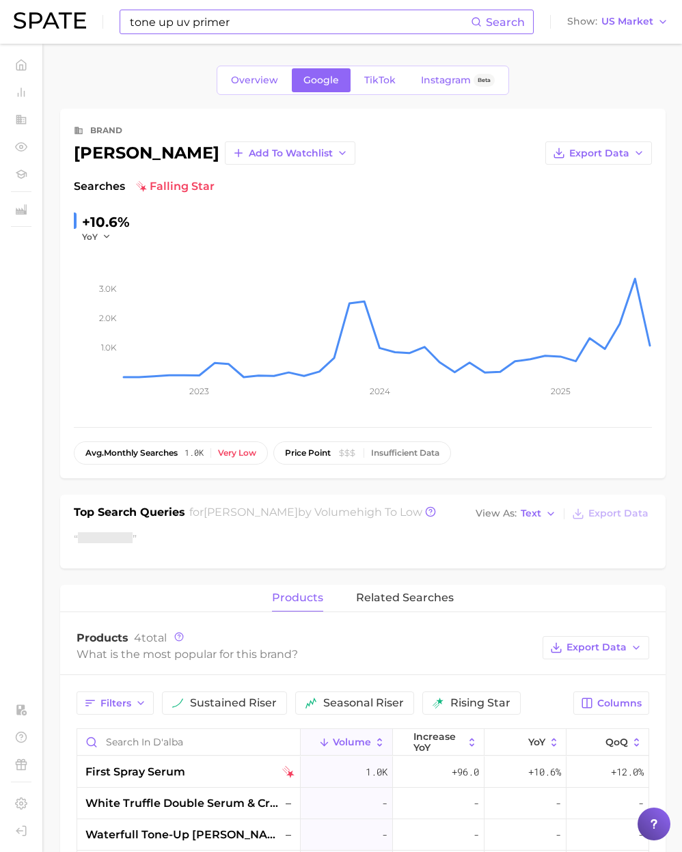
drag, startPoint x: 315, startPoint y: 29, endPoint x: 296, endPoint y: 30, distance: 18.5
click at [311, 30] on input "tone up uv primer" at bounding box center [299, 21] width 342 height 23
drag, startPoint x: 255, startPoint y: 27, endPoint x: 48, endPoint y: 23, distance: 207.0
click at [48, 23] on div "tone up uv primer Search No results for " tone up uv primer " Suggest Show US M…" at bounding box center [341, 22] width 654 height 44
paste input "biotech beauty"
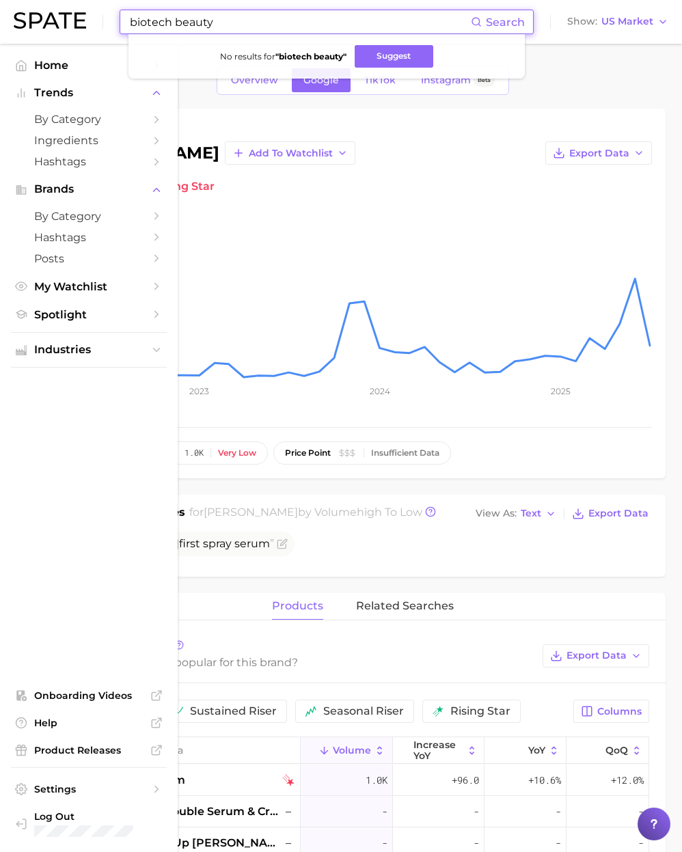
type input "biotech beauty"
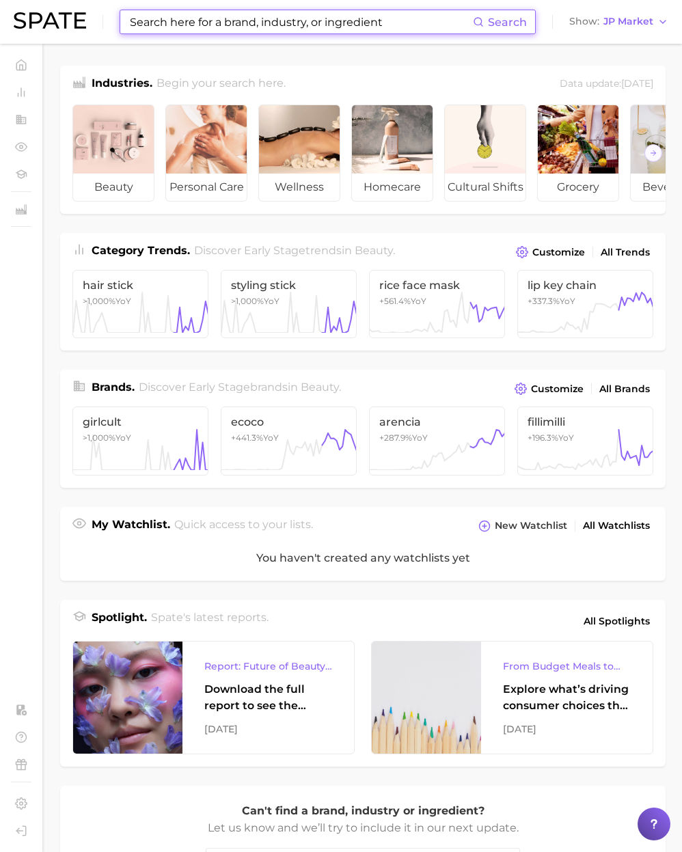
click at [222, 23] on input at bounding box center [300, 21] width 344 height 23
paste input "uv primer"
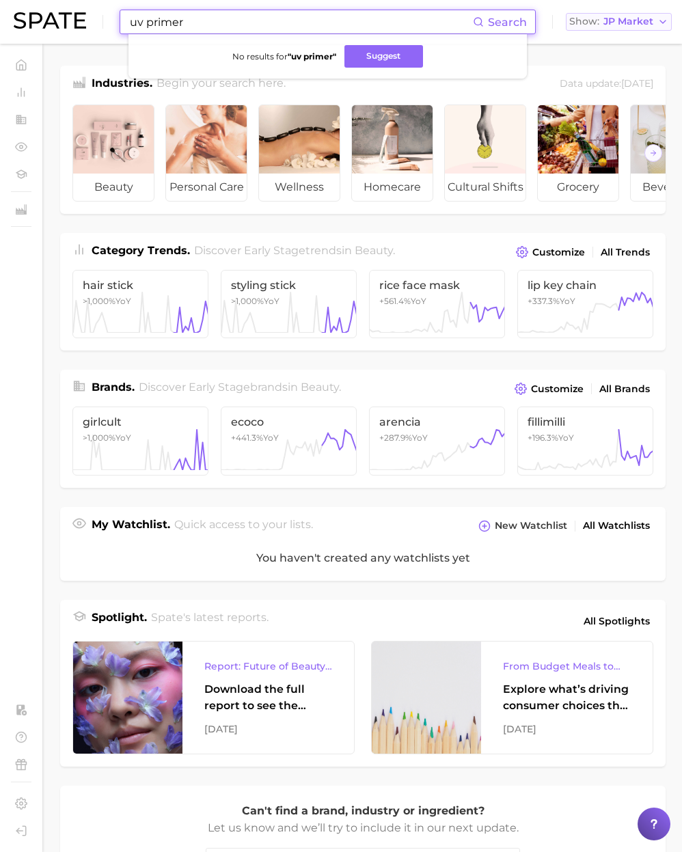
drag, startPoint x: 628, startPoint y: 18, endPoint x: 631, endPoint y: 26, distance: 8.0
click at [629, 20] on span "JP Market" at bounding box center [628, 22] width 50 height 8
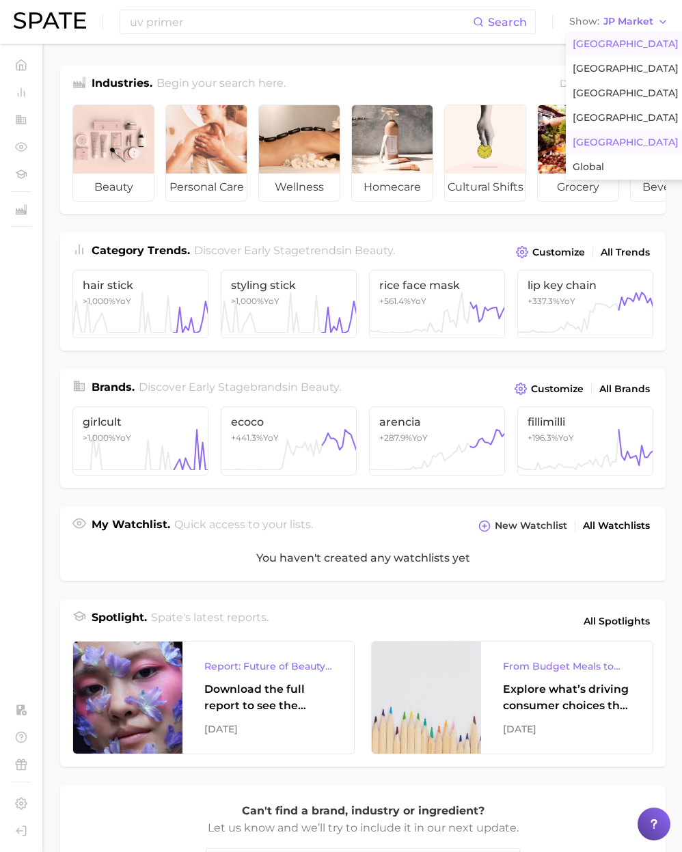
click at [633, 42] on span "[GEOGRAPHIC_DATA]" at bounding box center [625, 44] width 106 height 12
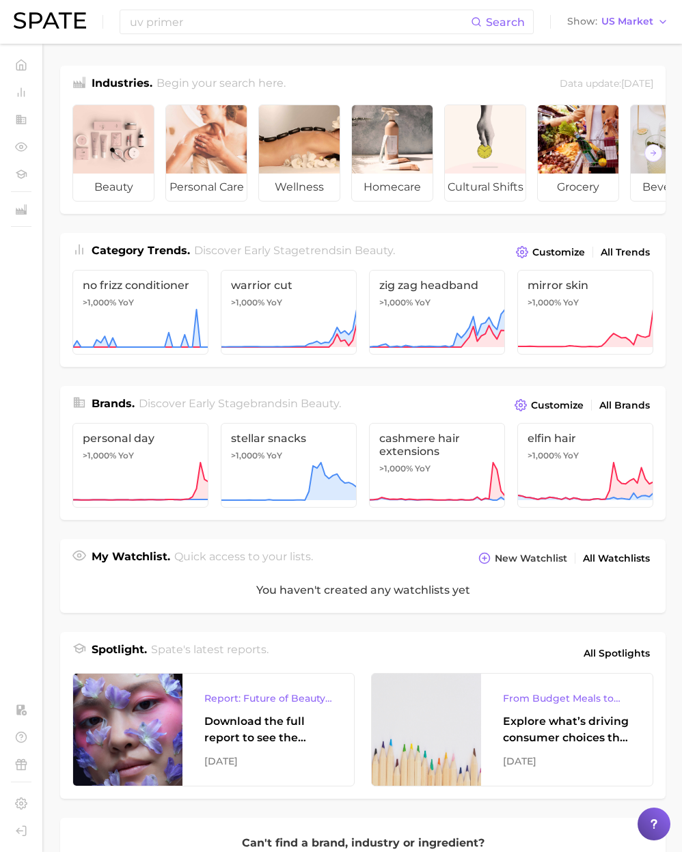
drag, startPoint x: 368, startPoint y: 41, endPoint x: 354, endPoint y: 36, distance: 15.1
click at [367, 40] on div "uv primer Search Show US Market" at bounding box center [341, 22] width 654 height 44
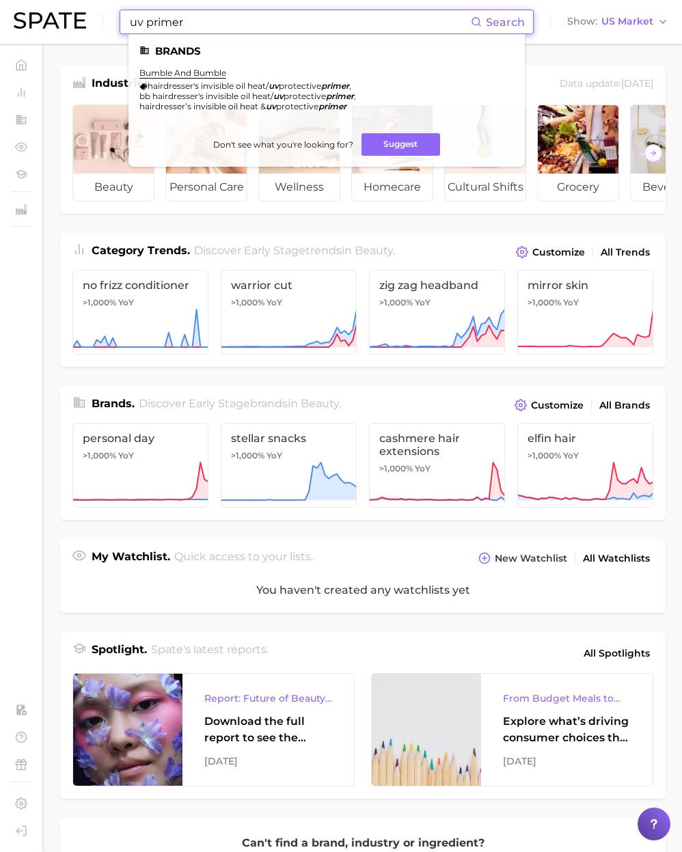
drag, startPoint x: 309, startPoint y: 33, endPoint x: 291, endPoint y: 33, distance: 17.8
click at [308, 33] on input "uv primer" at bounding box center [299, 21] width 342 height 23
drag, startPoint x: 143, startPoint y: 22, endPoint x: 75, endPoint y: 21, distance: 68.3
click at [75, 21] on div "uv primer Search Brands bumble and bumble hairdresser's invisible oil heat/ uv …" at bounding box center [341, 22] width 654 height 44
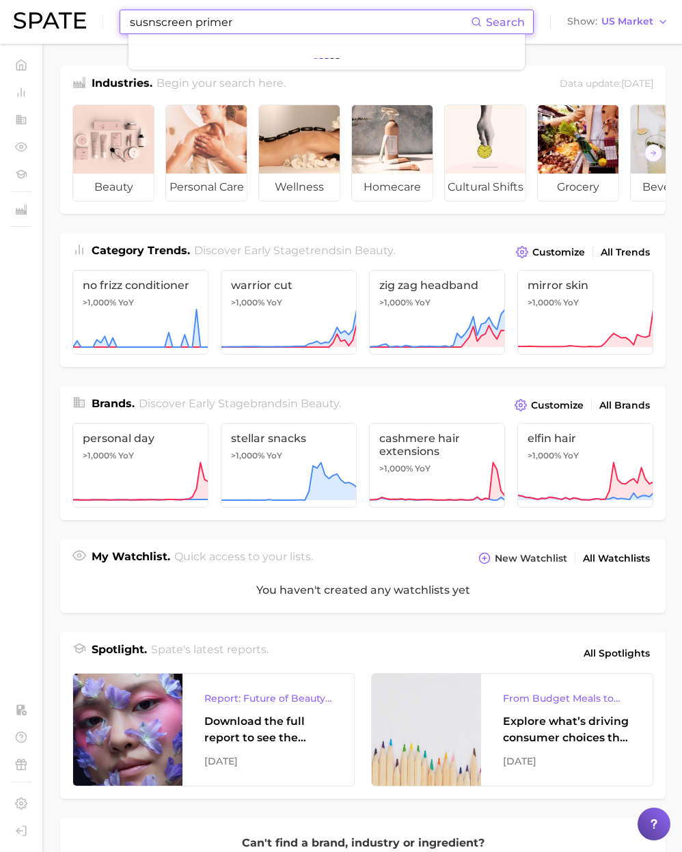
type input "susnscreen primer"
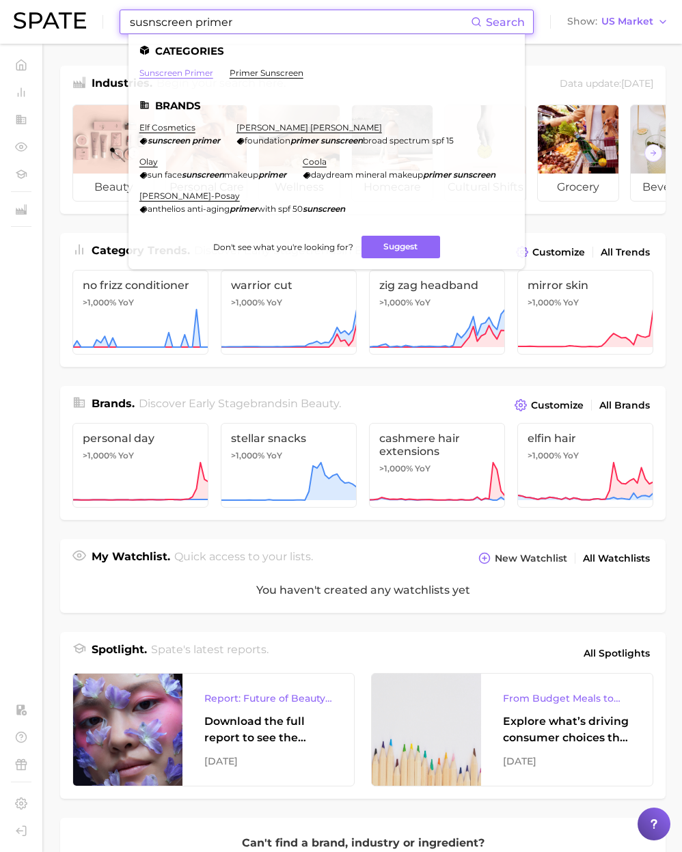
click at [193, 74] on link "sunscreen primer" at bounding box center [176, 73] width 74 height 10
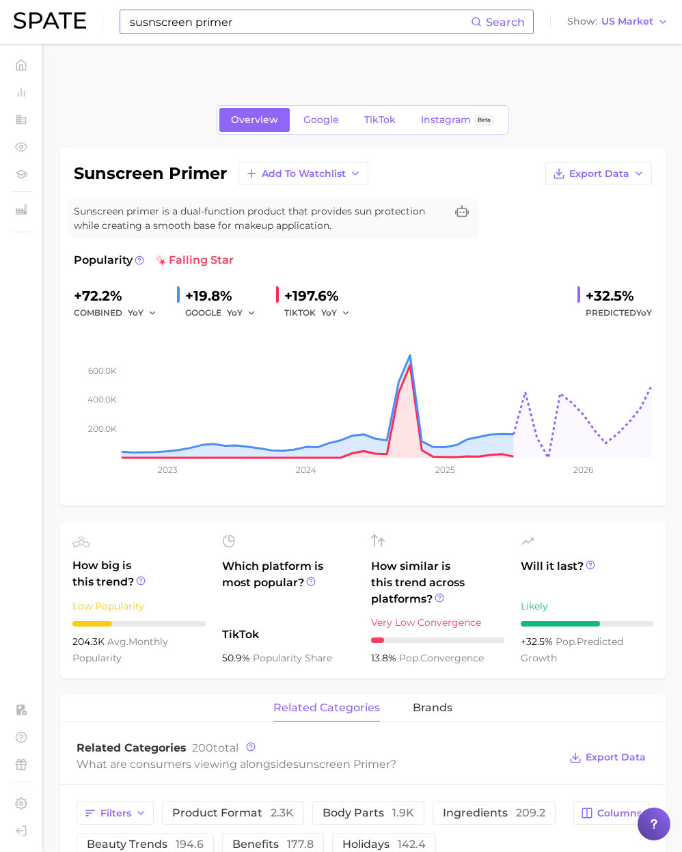
drag, startPoint x: 233, startPoint y: 26, endPoint x: 247, endPoint y: 23, distance: 14.7
click at [234, 26] on input "susnscreen primer" at bounding box center [299, 21] width 342 height 23
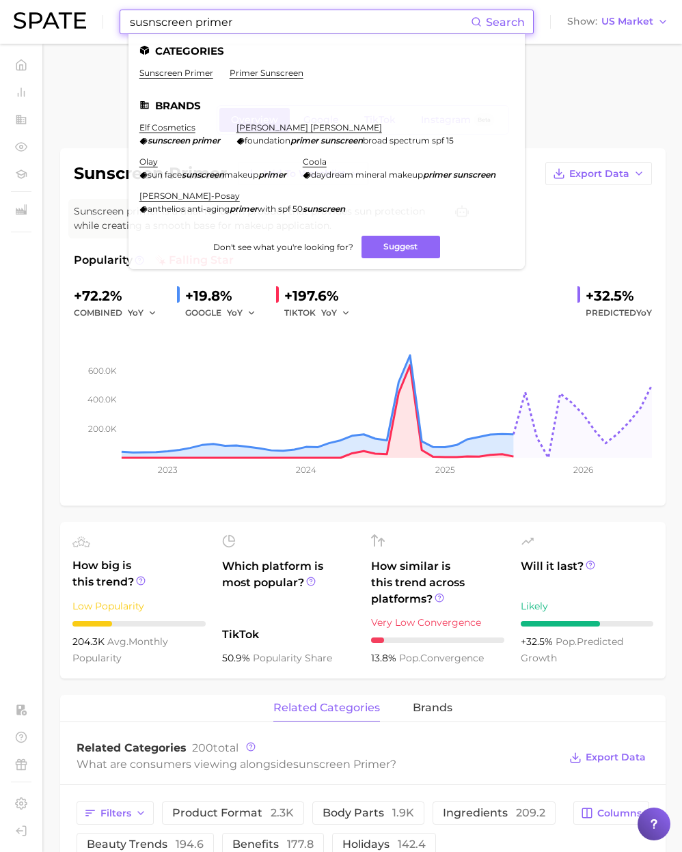
drag, startPoint x: 116, startPoint y: 12, endPoint x: -36, endPoint y: -3, distance: 153.1
click at [0, 0] on html "susnscreen primer Search Categories sunscreen primer primer sunscreen Brands el…" at bounding box center [341, 426] width 682 height 852
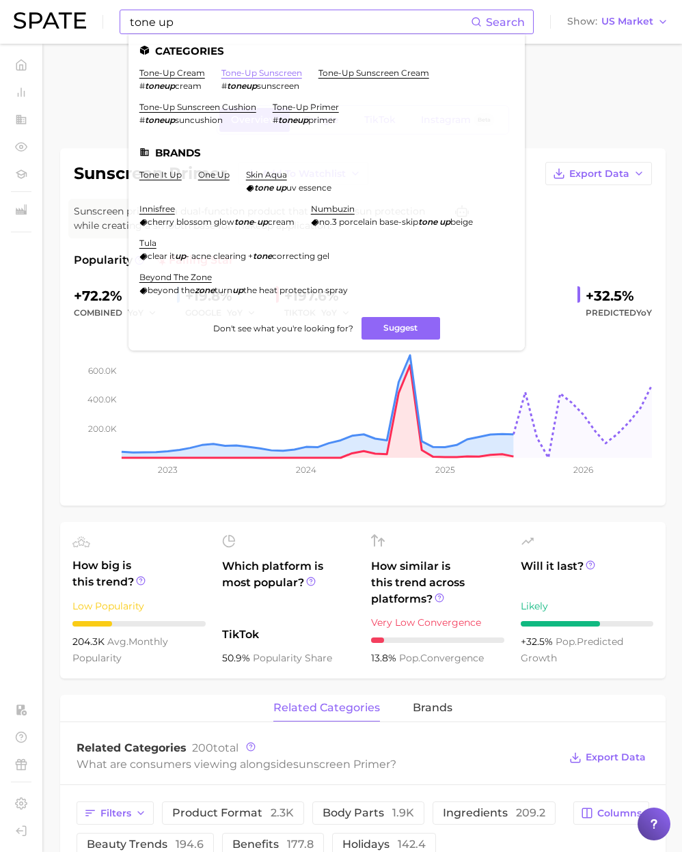
click at [265, 75] on link "tone-up sunscreen" at bounding box center [261, 73] width 81 height 10
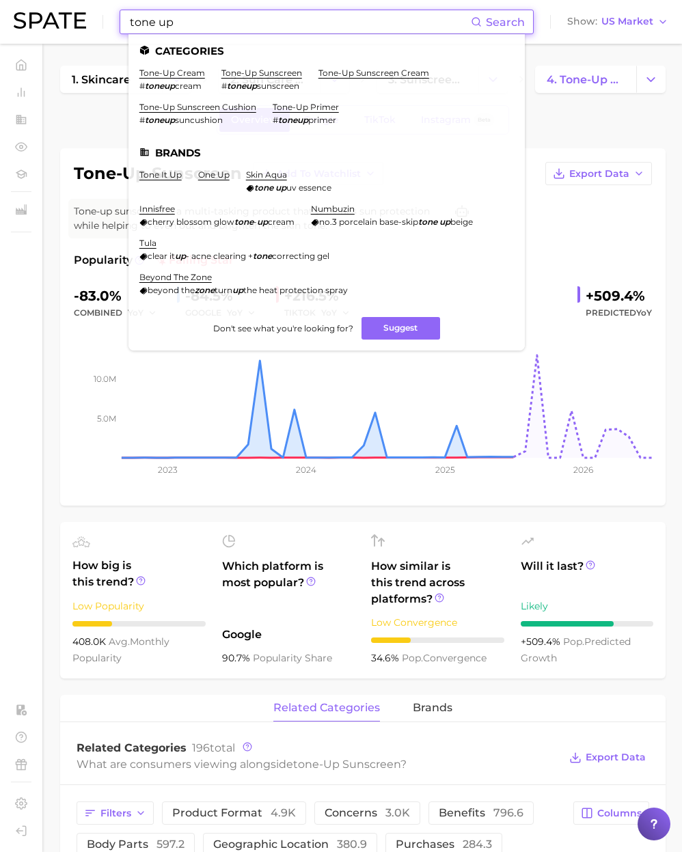
drag, startPoint x: 189, startPoint y: 21, endPoint x: 42, endPoint y: 19, distance: 146.2
click at [42, 19] on div "tone up Search Categories tone-up cream # toneup cream tone-up sunscreen # tone…" at bounding box center [341, 22] width 654 height 44
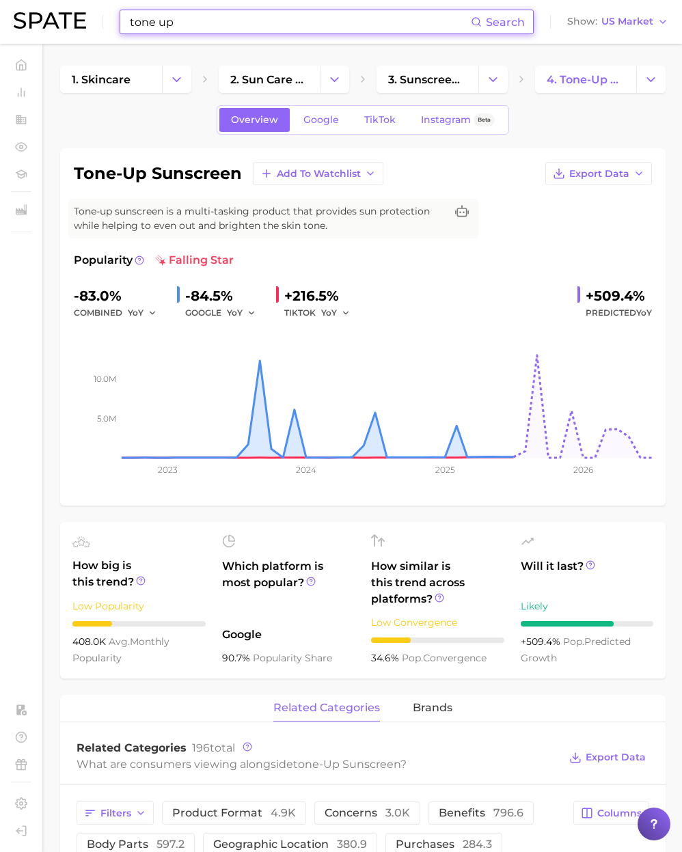
paste input "bonparme"
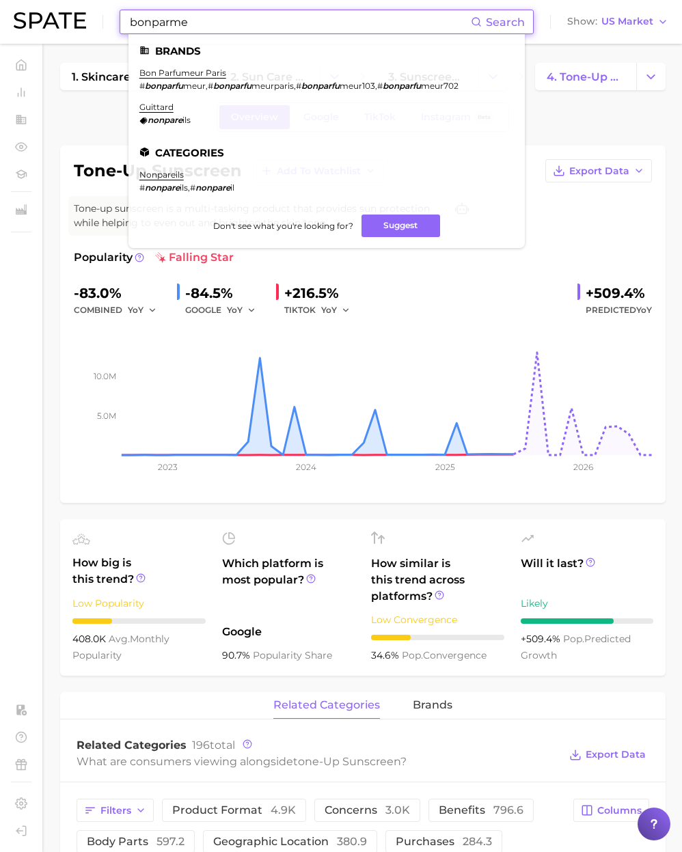
scroll to position [4, 0]
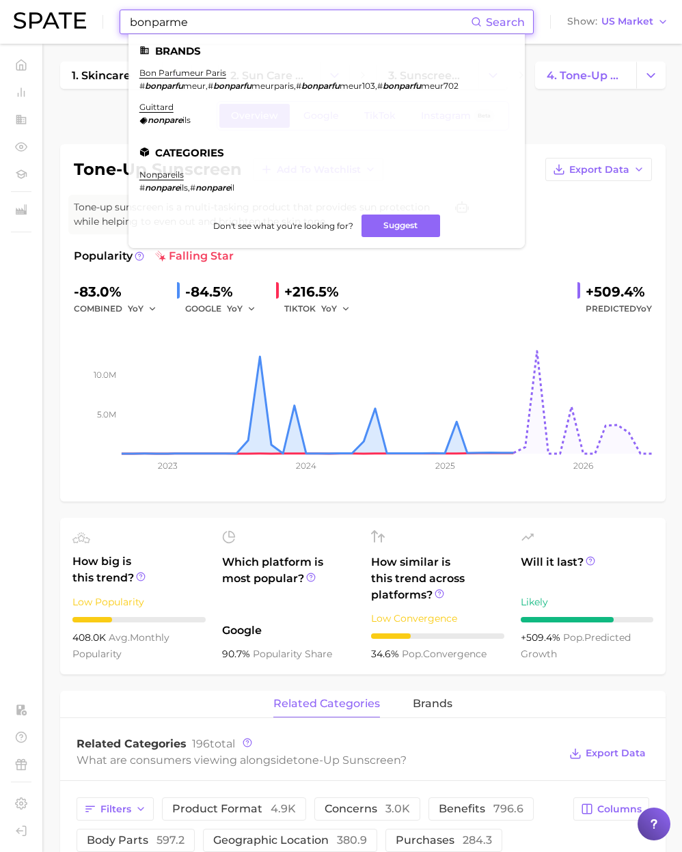
click at [225, 29] on input "bonparme" at bounding box center [299, 21] width 342 height 23
paste input "Euphoria Makeup"
drag, startPoint x: 217, startPoint y: 25, endPoint x: 31, endPoint y: 27, distance: 185.8
click at [31, 27] on div "Euphoria Makeup Search Brands bon parfumeur paris # bonparfu meur , # bonparfu …" at bounding box center [341, 22] width 654 height 44
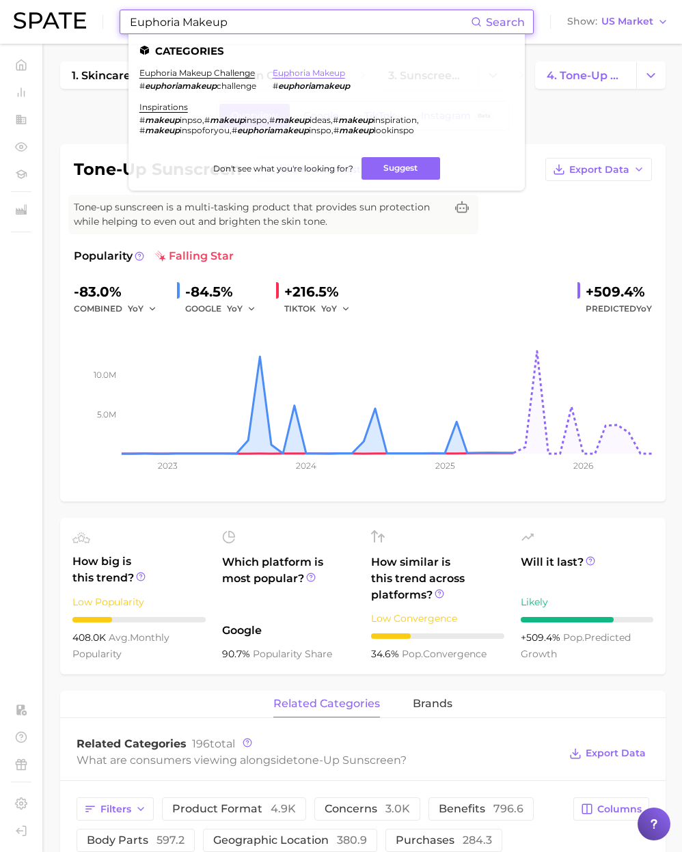
type input "Euphoria Makeup"
click at [295, 68] on link "euphoria makeup" at bounding box center [309, 73] width 72 height 10
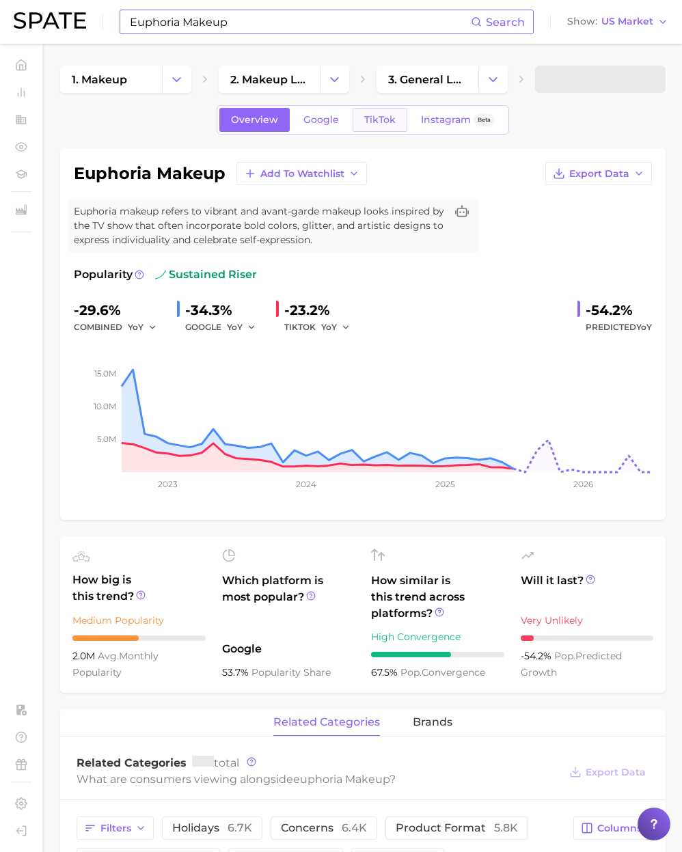
click at [359, 111] on link "TikTok" at bounding box center [380, 120] width 55 height 24
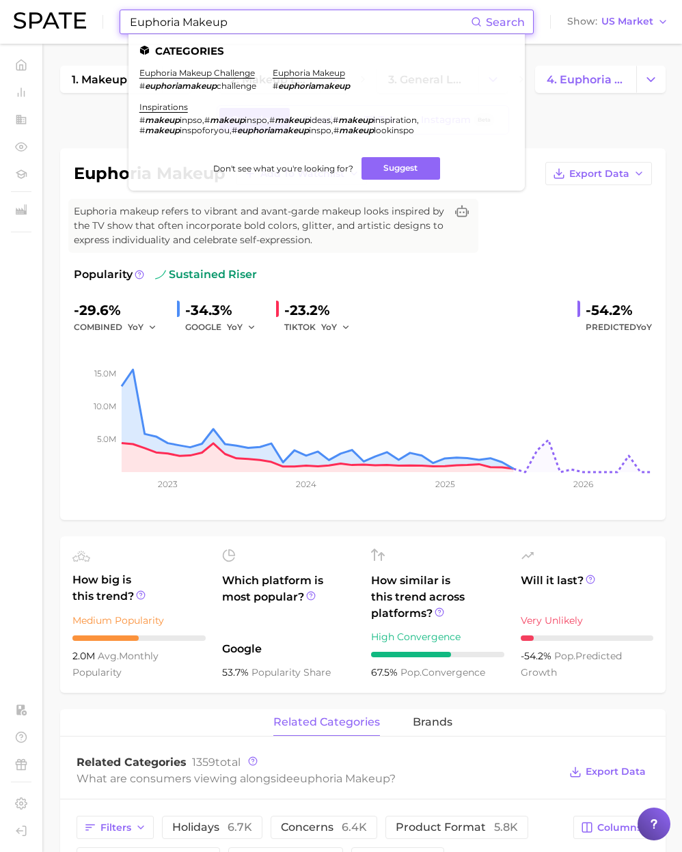
drag, startPoint x: 252, startPoint y: 23, endPoint x: 79, endPoint y: 20, distance: 172.9
click at [79, 20] on div "Euphoria Makeup Search Categories euphoria makeup challenge # euphoriamakeup ch…" at bounding box center [341, 22] width 654 height 44
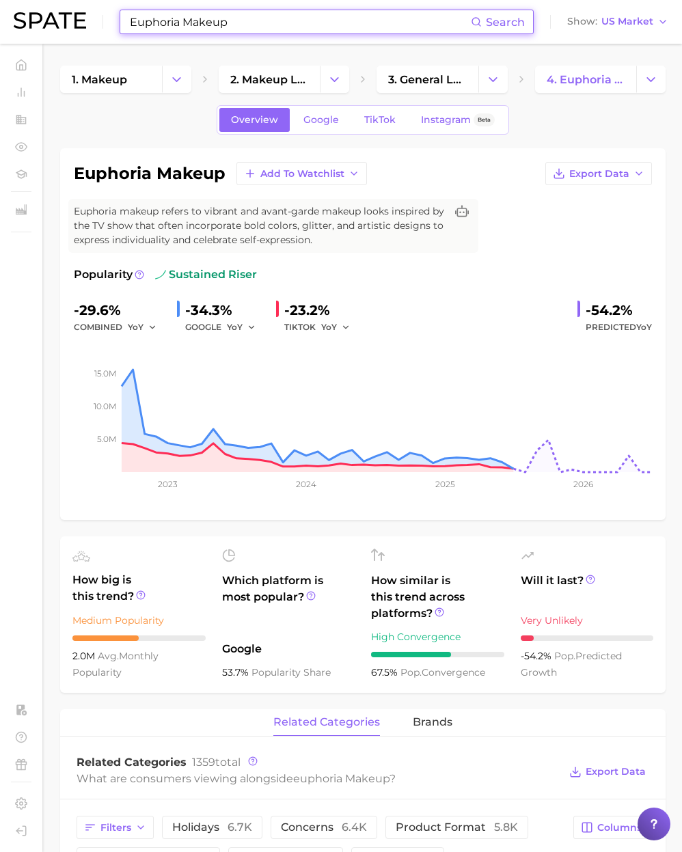
paste input "Radiant"
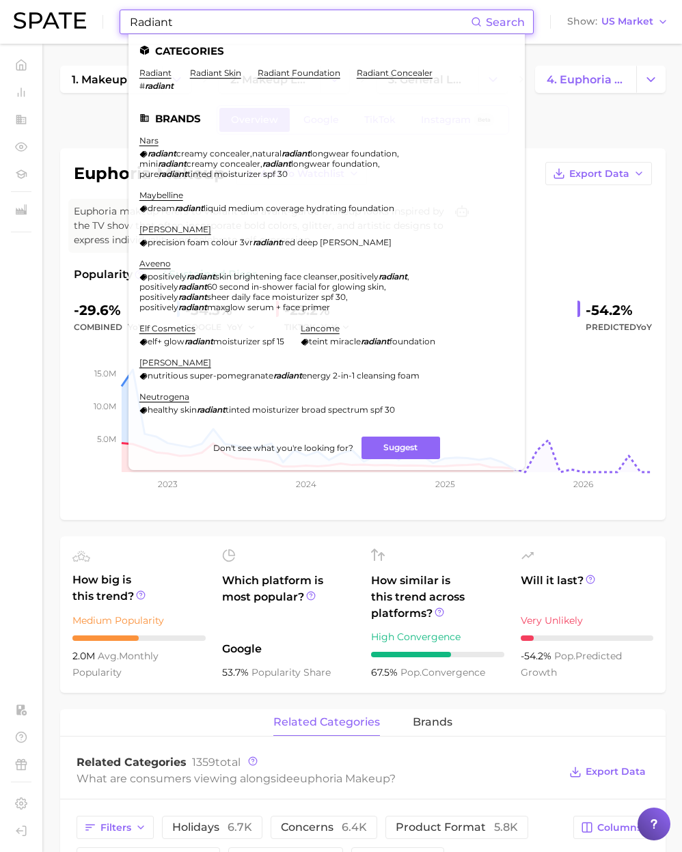
click at [172, 33] on div "Radiant Search Categories radiant # radiant radiant skin radiant foundation rad…" at bounding box center [327, 22] width 414 height 25
paste input "Sophisticated Makeup"
drag, startPoint x: 189, startPoint y: 22, endPoint x: 11, endPoint y: 19, distance: 178.3
click at [11, 19] on header "Sophisticated Makeup Search Categories radiant # radiant radiant skin radiant f…" at bounding box center [341, 22] width 682 height 44
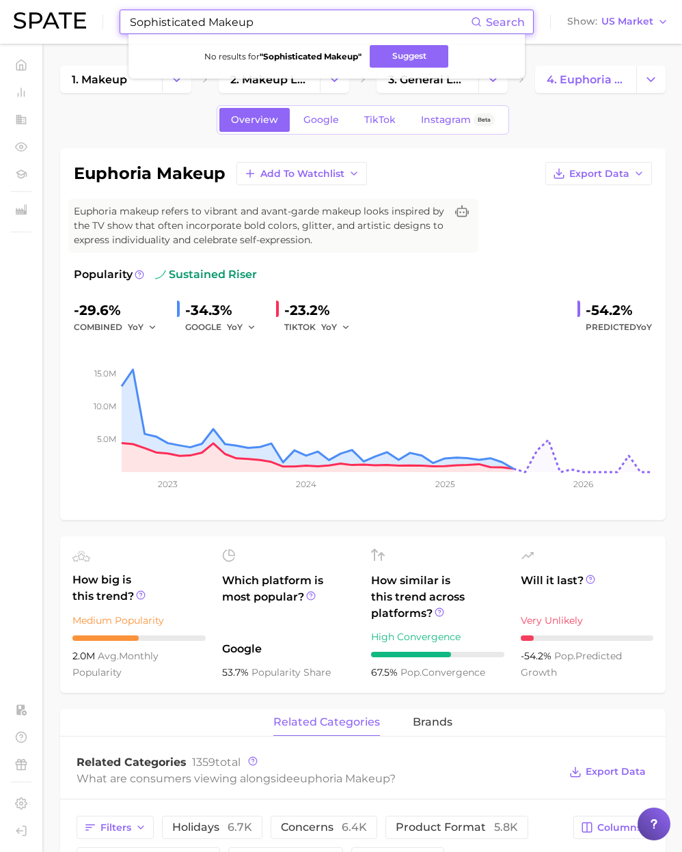
drag, startPoint x: 260, startPoint y: 24, endPoint x: 10, endPoint y: 20, distance: 250.1
click at [12, 19] on header "Sophisticated Makeup Search No results for " Sophisticated Makeup " Suggest Sho…" at bounding box center [341, 22] width 682 height 44
drag, startPoint x: 185, startPoint y: 20, endPoint x: 199, endPoint y: 24, distance: 14.7
click at [187, 21] on input "Sophisticated Makeup" at bounding box center [299, 21] width 342 height 23
drag, startPoint x: 194, startPoint y: 20, endPoint x: 327, endPoint y: 29, distance: 132.8
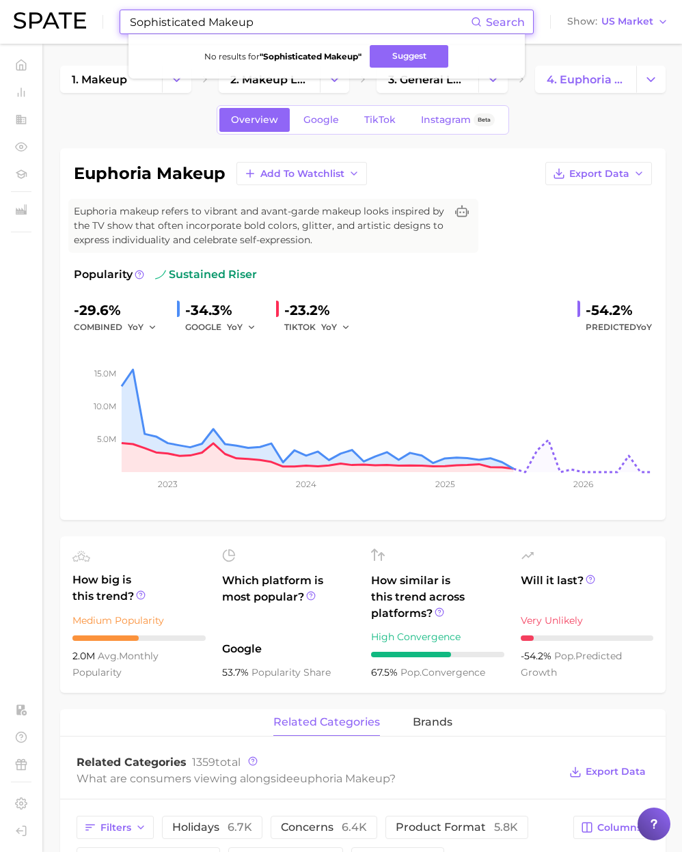
click at [327, 29] on input "Sophisticated Makeup" at bounding box center [299, 21] width 342 height 23
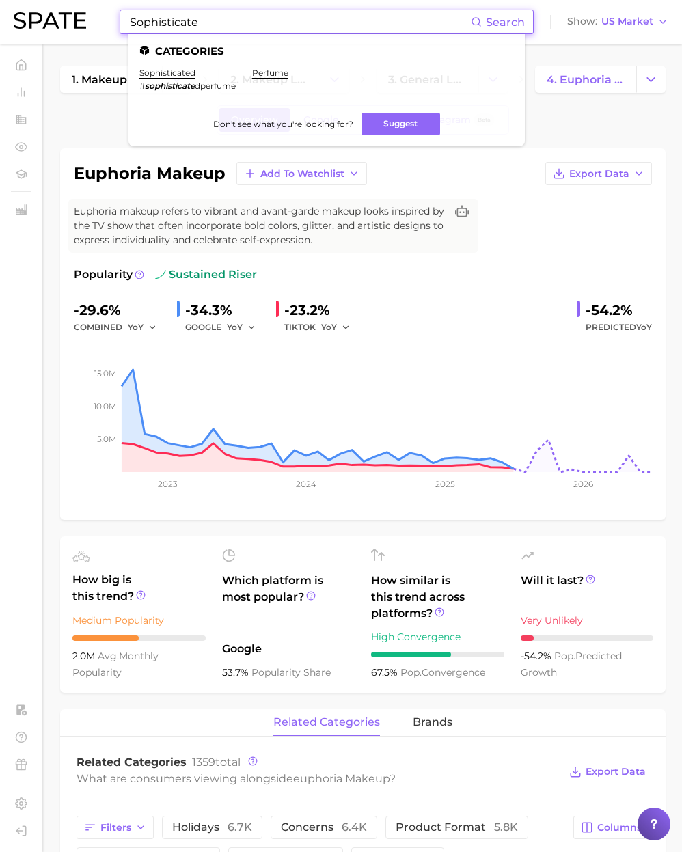
drag, startPoint x: 182, startPoint y: 23, endPoint x: 197, endPoint y: 23, distance: 15.0
click at [183, 23] on input "Sophisticate" at bounding box center [299, 21] width 342 height 23
paste input "Classy Makeup"
drag, startPoint x: 202, startPoint y: 22, endPoint x: -33, endPoint y: 12, distance: 235.9
click at [0, 12] on html "Classy Makeup Search Categories sophisticated # sophisticate dperfume perfume D…" at bounding box center [341, 426] width 682 height 852
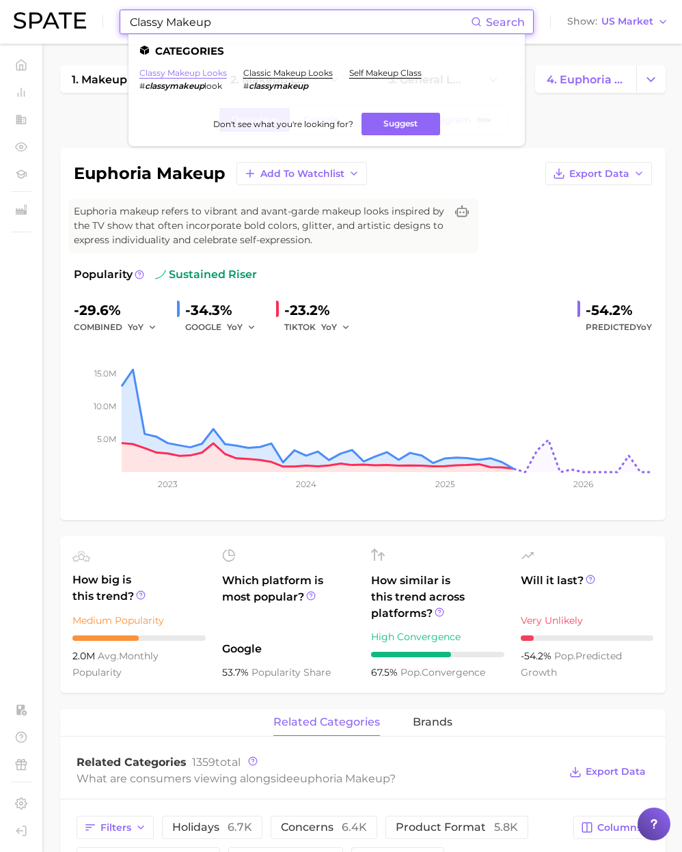
type input "Classy Makeup"
click at [191, 74] on link "classy makeup looks" at bounding box center [182, 73] width 87 height 10
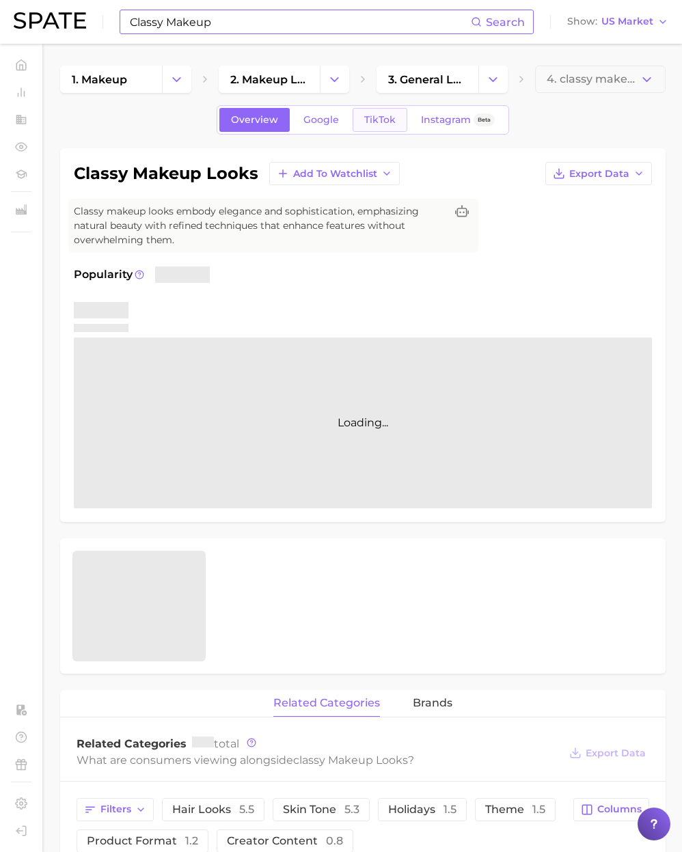
click at [389, 125] on span "TikTok" at bounding box center [379, 120] width 31 height 12
